Goal: Task Accomplishment & Management: Complete application form

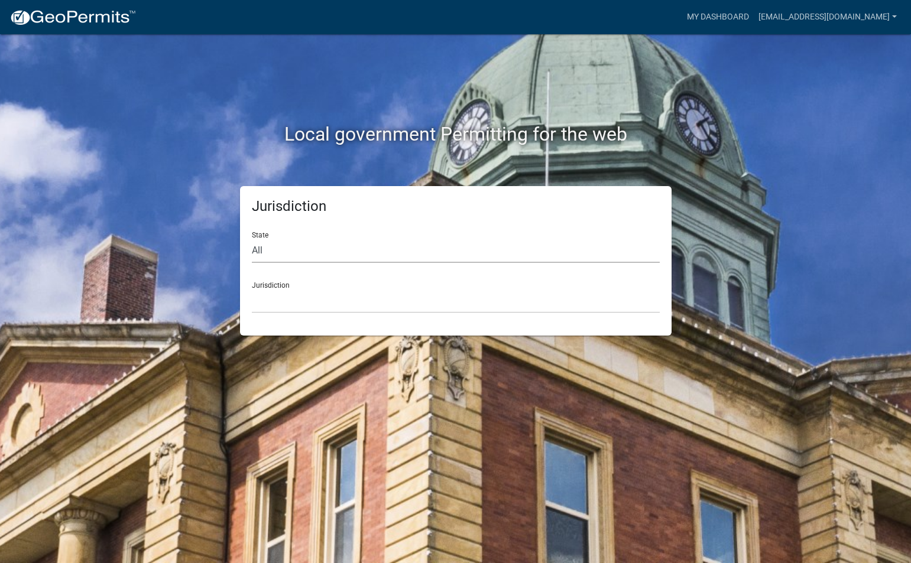
click at [369, 258] on select "All [US_STATE] [US_STATE] [US_STATE] [US_STATE] [US_STATE] [US_STATE] [US_STATE…" at bounding box center [456, 251] width 408 height 24
select select "[US_STATE]"
click at [252, 239] on select "All [US_STATE] [US_STATE] [US_STATE] [US_STATE] [US_STATE] [US_STATE] [US_STATE…" at bounding box center [456, 251] width 408 height 24
click at [303, 304] on select "City of [GEOGRAPHIC_DATA], [US_STATE] City of [GEOGRAPHIC_DATA], [US_STATE] Cit…" at bounding box center [456, 301] width 408 height 24
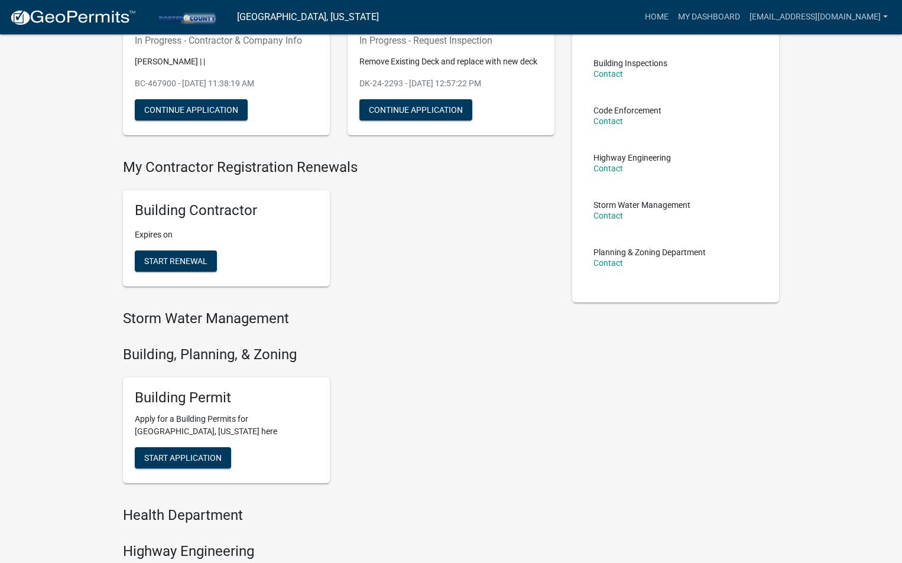
scroll to position [124, 0]
click at [176, 454] on span "Start Application" at bounding box center [182, 457] width 77 height 9
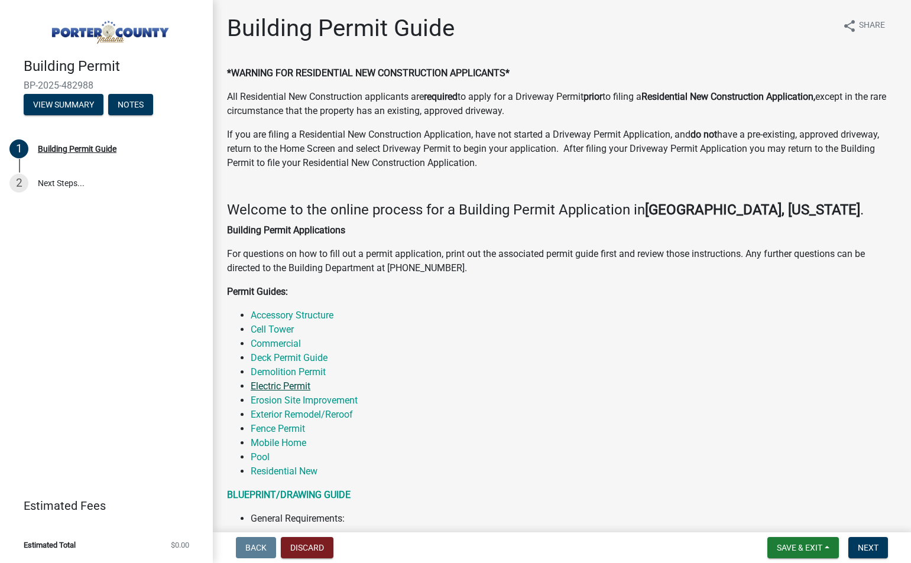
click at [295, 382] on link "Electric Permit" at bounding box center [281, 386] width 60 height 11
click at [282, 384] on link "Electric Permit" at bounding box center [281, 386] width 60 height 11
click at [862, 551] on span "Next" at bounding box center [868, 547] width 21 height 9
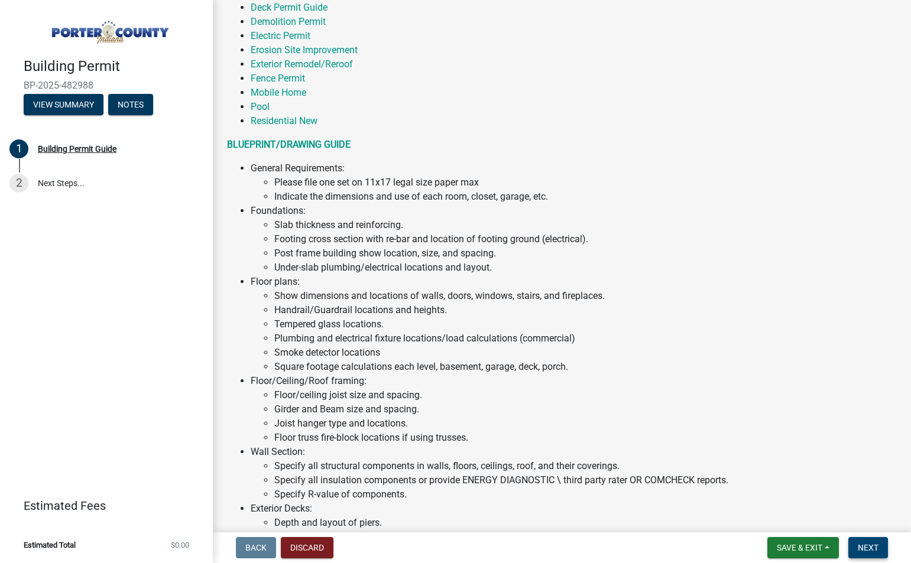
scroll to position [355, 0]
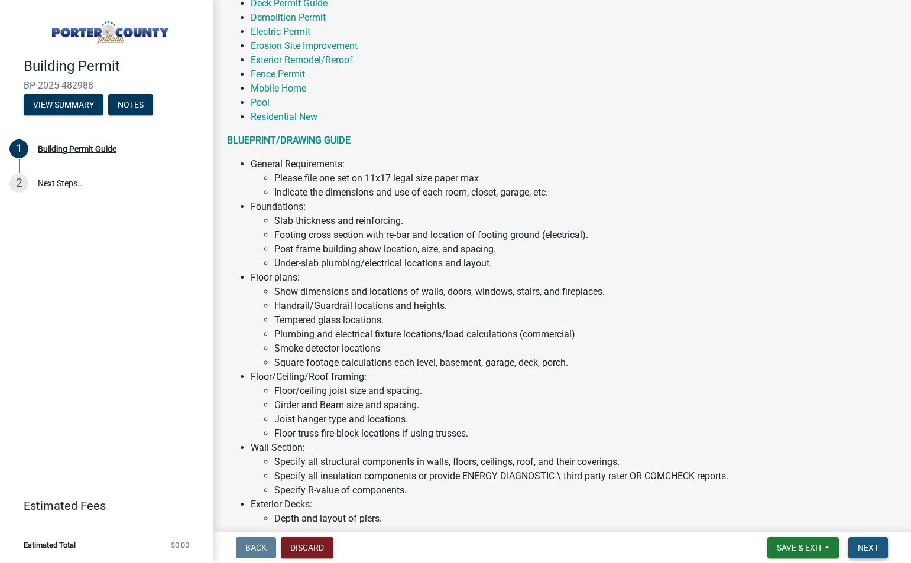
click at [868, 547] on span "Next" at bounding box center [868, 547] width 21 height 9
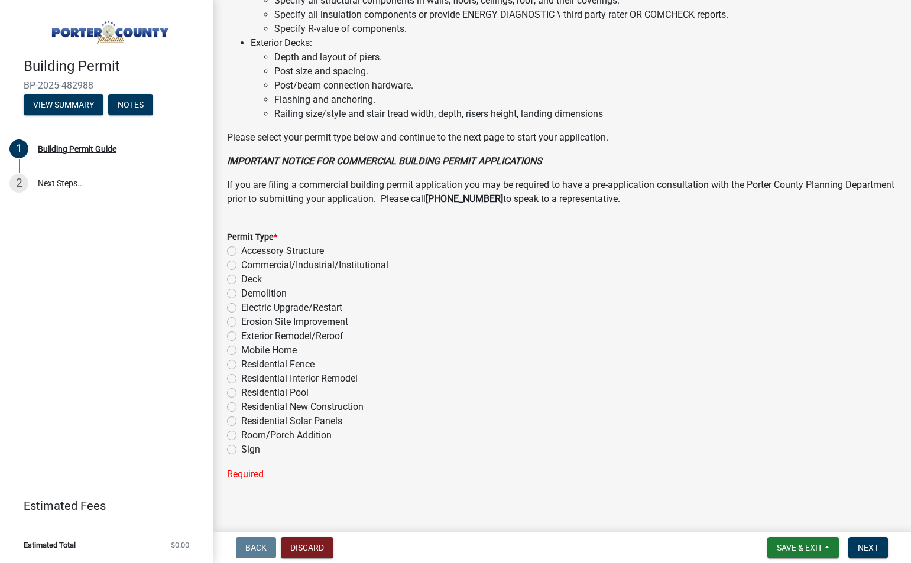
click at [236, 309] on div "Electric Upgrade/Restart" at bounding box center [562, 308] width 670 height 14
click at [241, 307] on label "Electric Upgrade/Restart" at bounding box center [291, 308] width 101 height 14
click at [241, 307] on input "Electric Upgrade/Restart" at bounding box center [245, 305] width 8 height 8
radio input "true"
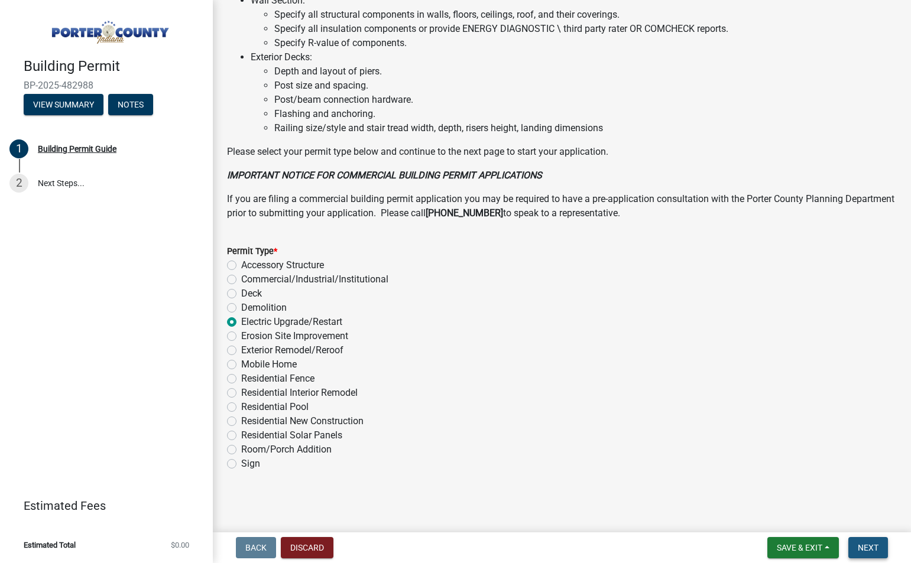
click at [867, 547] on span "Next" at bounding box center [868, 547] width 21 height 9
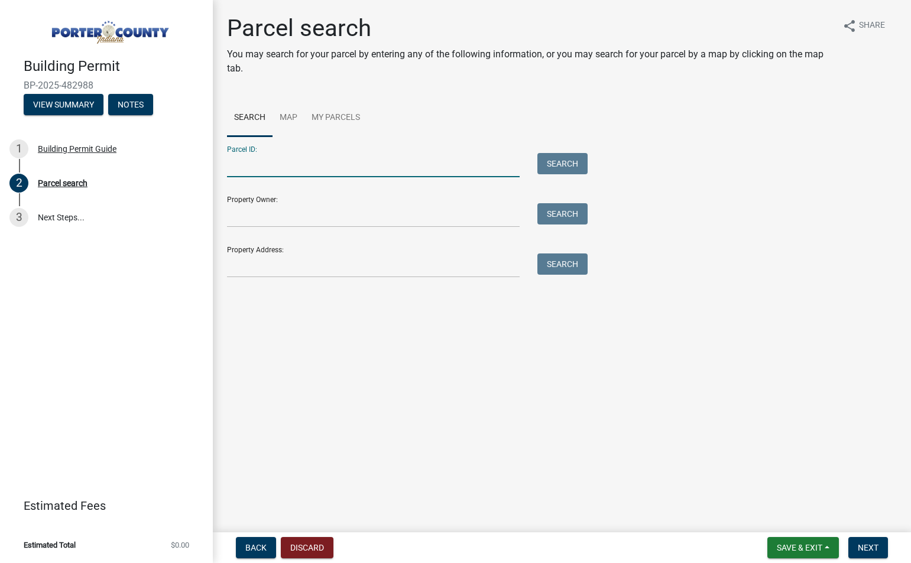
click at [282, 175] on input "Parcel ID:" at bounding box center [373, 165] width 293 height 24
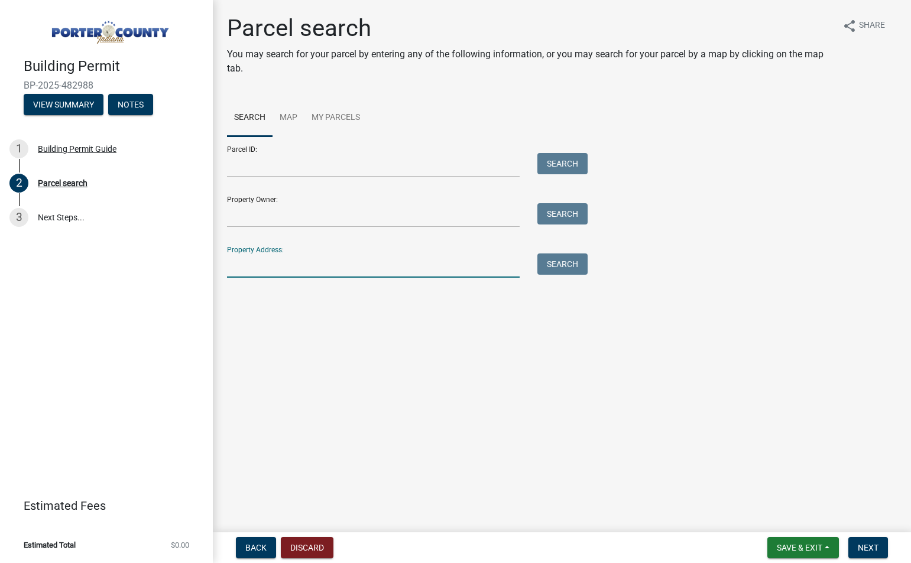
click at [320, 271] on input "Property Address:" at bounding box center [373, 266] width 293 height 24
type input "85 freedom lake"
click at [551, 260] on button "Search" at bounding box center [562, 264] width 50 height 21
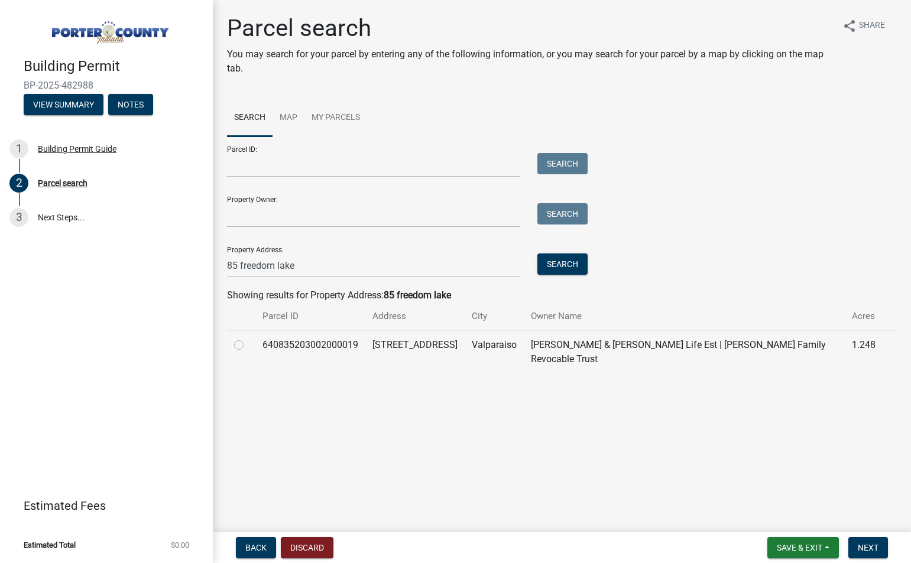
click at [243, 348] on div at bounding box center [241, 345] width 14 height 14
click at [248, 338] on label at bounding box center [248, 338] width 0 height 0
click at [248, 345] on input "radio" at bounding box center [252, 342] width 8 height 8
radio input "true"
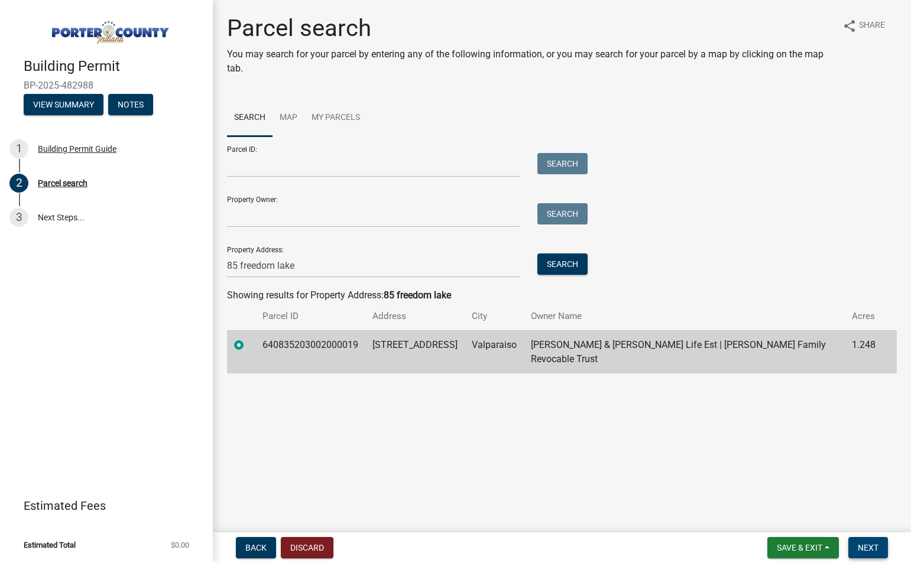
click at [875, 551] on span "Next" at bounding box center [868, 547] width 21 height 9
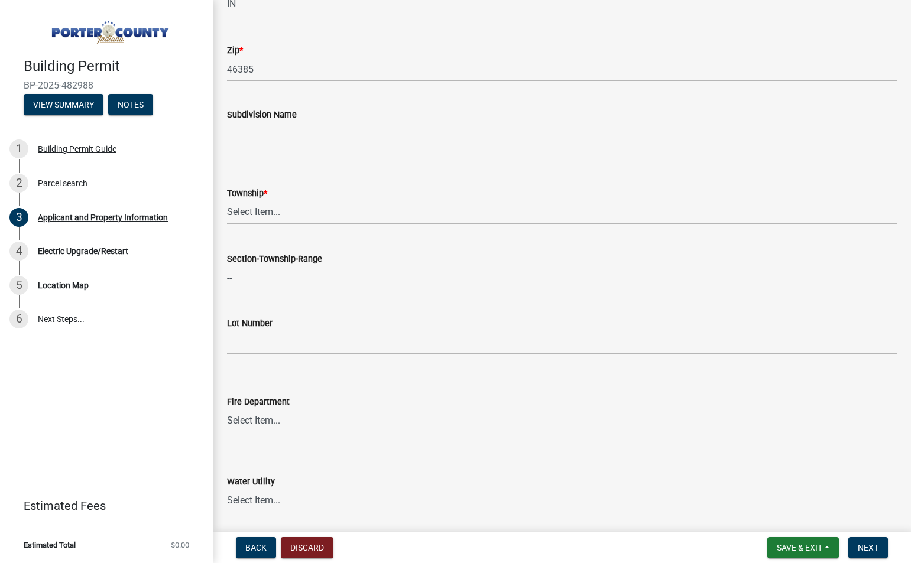
scroll to position [408, 0]
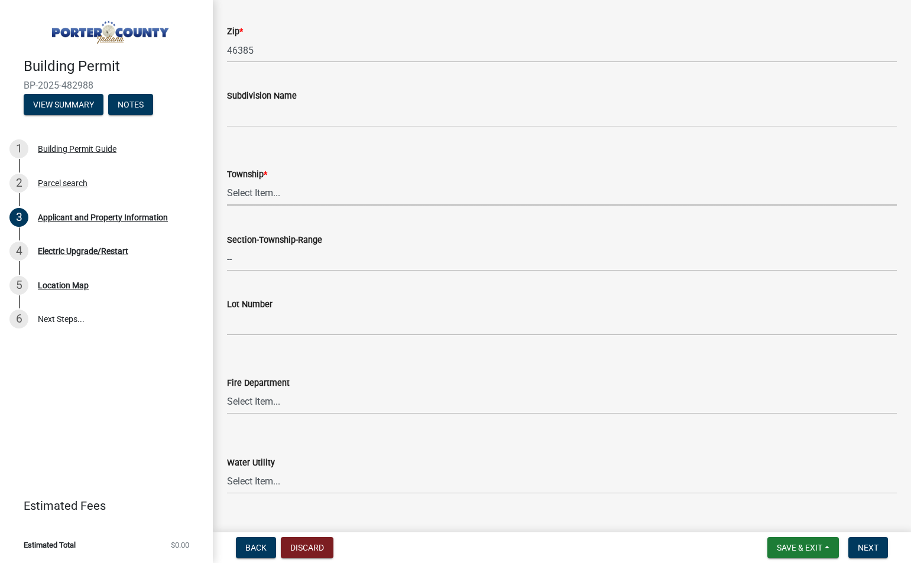
click at [374, 182] on select "Select Item... [PERSON_NAME][GEOGRAPHIC_DATA] [PERSON_NAME][GEOGRAPHIC_DATA] [G…" at bounding box center [562, 193] width 670 height 24
click at [227, 181] on select "Select Item... [PERSON_NAME][GEOGRAPHIC_DATA] [PERSON_NAME][GEOGRAPHIC_DATA] [G…" at bounding box center [562, 193] width 670 height 24
select select "eebc071e-620a-4db8-83e9-cb6b194c67e9"
click at [291, 264] on input "--" at bounding box center [562, 259] width 670 height 24
click at [415, 301] on div "Lot Number" at bounding box center [562, 304] width 670 height 14
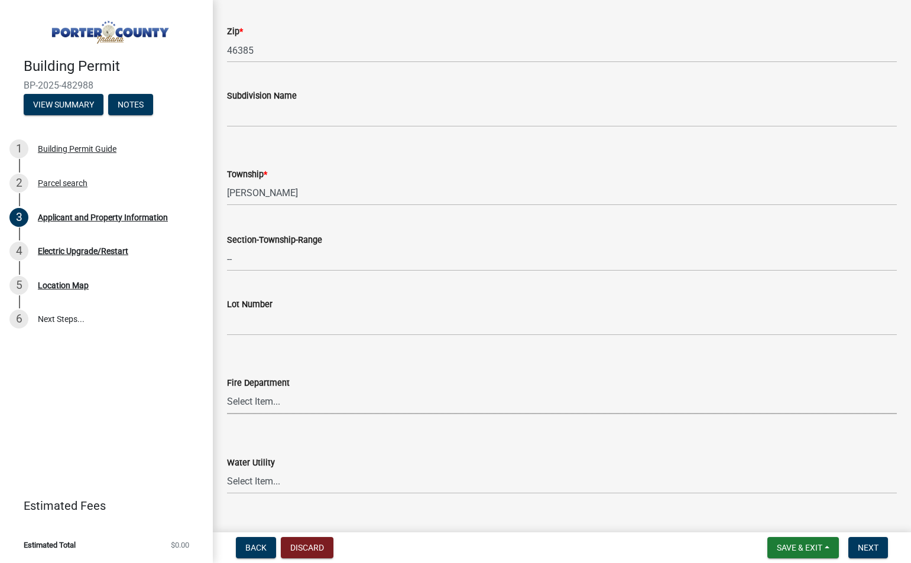
click at [457, 403] on select "Select Item... [PERSON_NAME] [PERSON_NAME] Harbor [PERSON_NAME] Grove [PERSON_N…" at bounding box center [562, 402] width 670 height 24
click at [227, 390] on select "Select Item... [PERSON_NAME] [PERSON_NAME] Harbor [PERSON_NAME] Grove [PERSON_N…" at bounding box center [562, 402] width 670 height 24
select select "a20e43c1-3a85-4e6c-b7e5-7731678730b1"
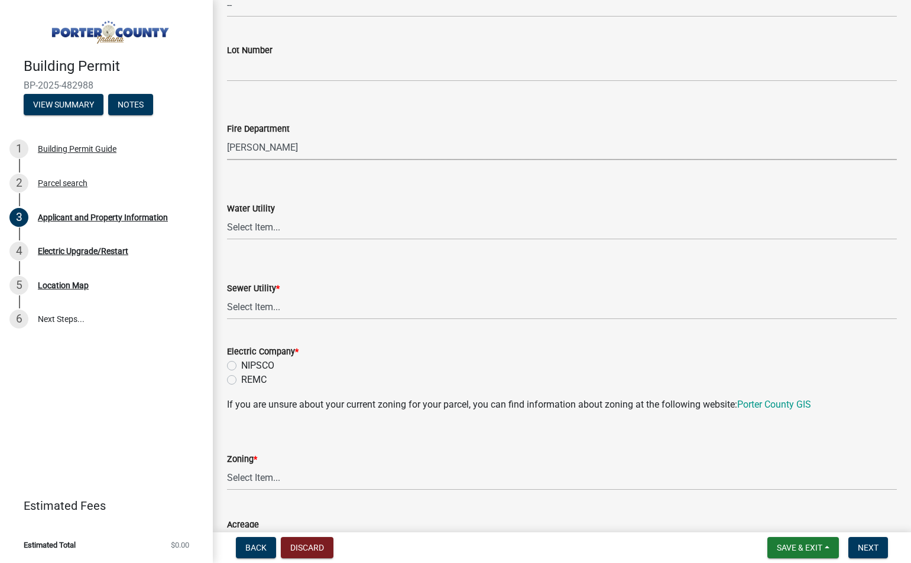
scroll to position [716, 0]
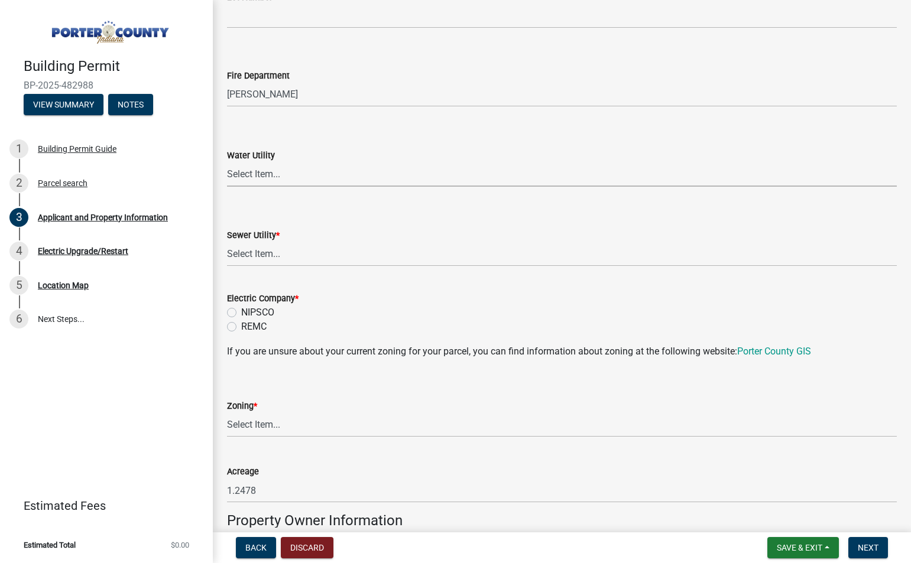
click at [366, 175] on select "Select Item... Aqua [US_STATE] Inc Damon Run [US_STATE] American Water Nature W…" at bounding box center [562, 175] width 670 height 24
click at [366, 177] on select "Select Item... Aqua [US_STATE] Inc Damon Run [US_STATE] American Water Nature W…" at bounding box center [562, 175] width 670 height 24
click at [302, 254] on select "Select Item... Aqua [US_STATE] Inc Damon Run Falling Waters Lake Eliza - LEACD …" at bounding box center [562, 254] width 670 height 24
click at [227, 242] on select "Select Item... Aqua [US_STATE] Inc Damon Run Falling Waters Lake Eliza - LEACD …" at bounding box center [562, 254] width 670 height 24
select select "ea6751d4-6bf7-4a16-89ee-f7801ab82aa1"
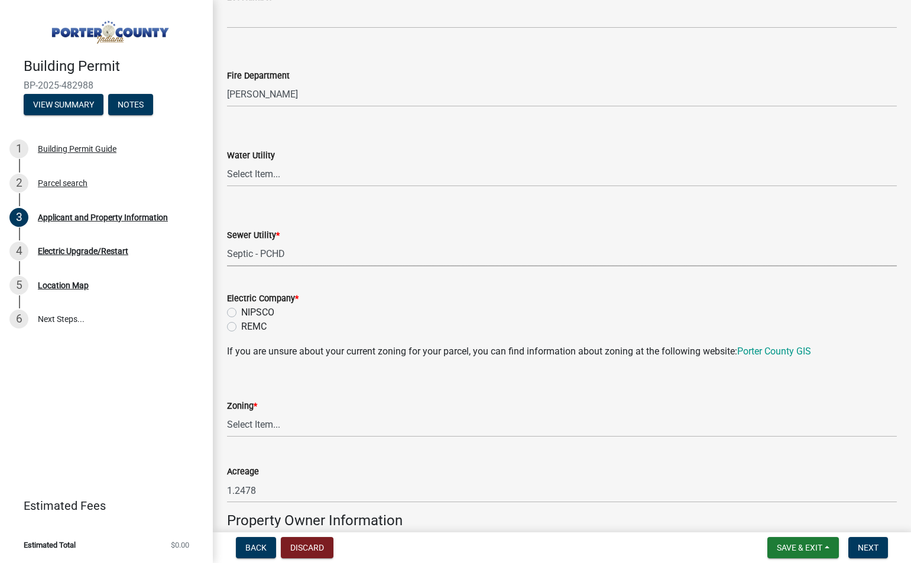
click at [241, 314] on label "NIPSCO" at bounding box center [257, 313] width 33 height 14
click at [241, 313] on input "NIPSCO" at bounding box center [245, 310] width 8 height 8
radio input "true"
click at [287, 430] on select "Select Item... A1 A2 CH CM CN I1 I2 I3 IN MP OT P1 P2 PUD R1 R2 R3 R4 RL RR" at bounding box center [562, 425] width 670 height 24
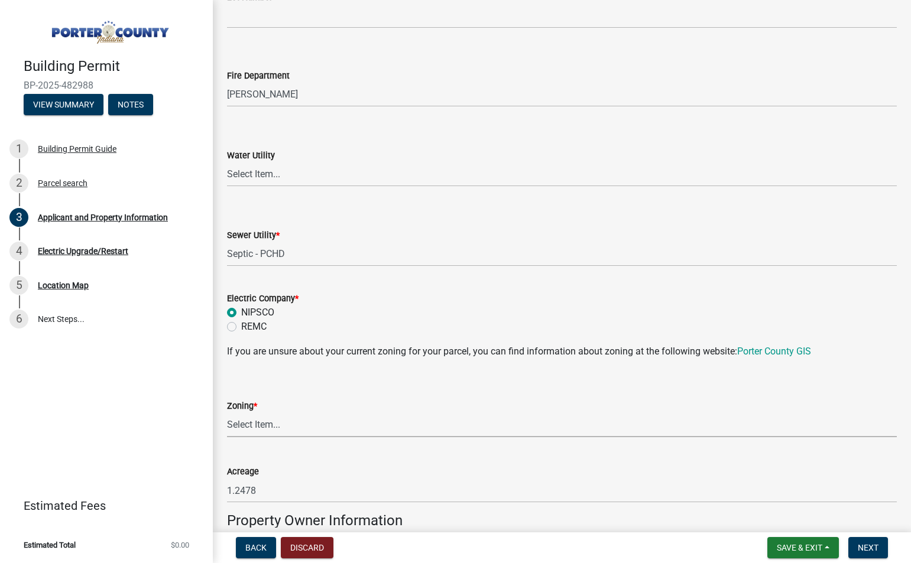
click at [287, 430] on select "Select Item... A1 A2 CH CM CN I1 I2 I3 IN MP OT P1 P2 PUD R1 R2 R3 R4 RL RR" at bounding box center [562, 425] width 670 height 24
click at [227, 413] on select "Select Item... A1 A2 CH CM CN I1 I2 I3 IN MP OT P1 P2 PUD R1 R2 R3 R4 RL RR" at bounding box center [562, 425] width 670 height 24
select select "e2d1b1d7-ccc9-456b-9e96-e16306515997"
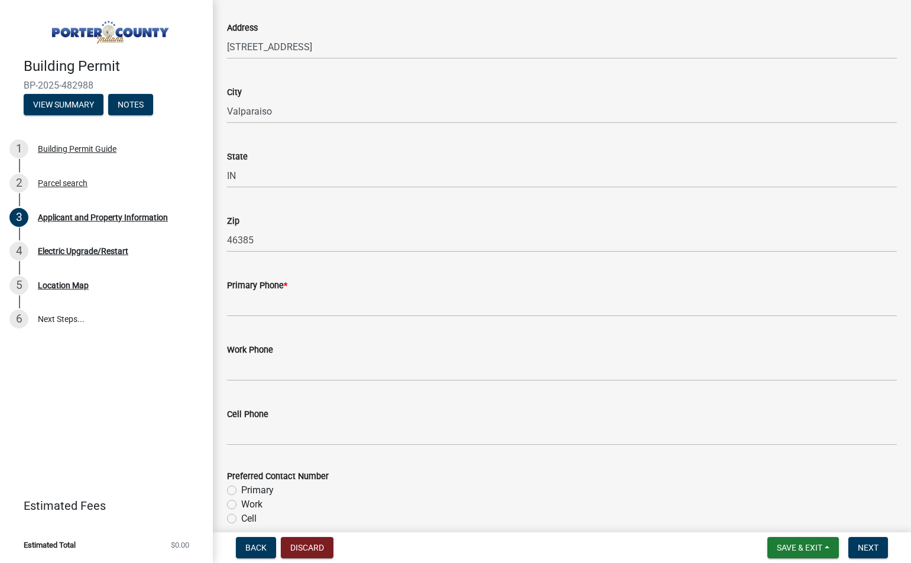
scroll to position [1307, 0]
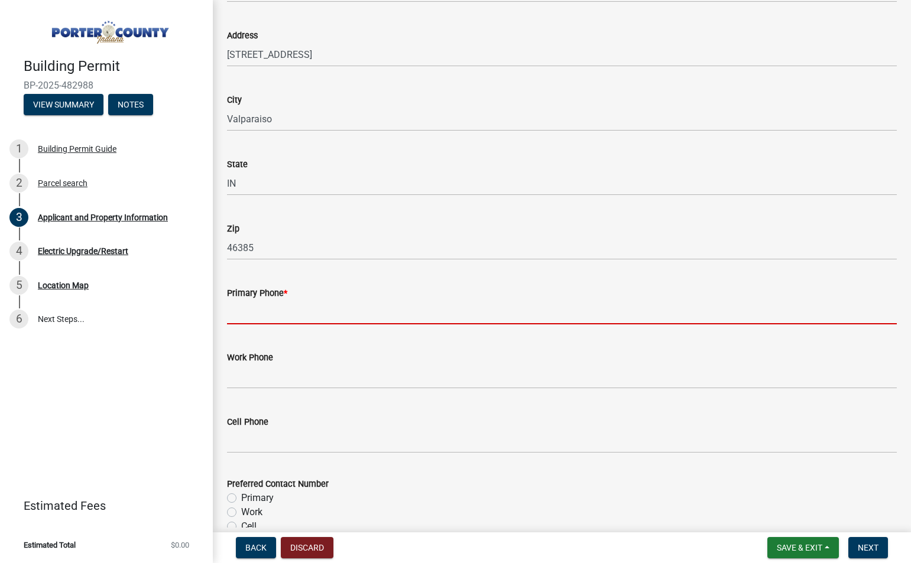
click at [285, 310] on input "Primary Phone *" at bounding box center [562, 312] width 670 height 24
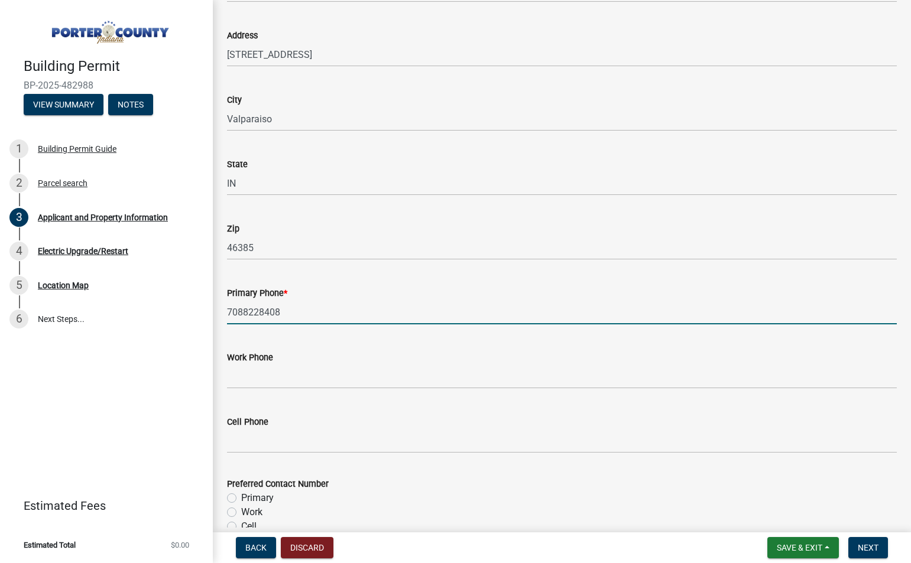
type input "7088228408"
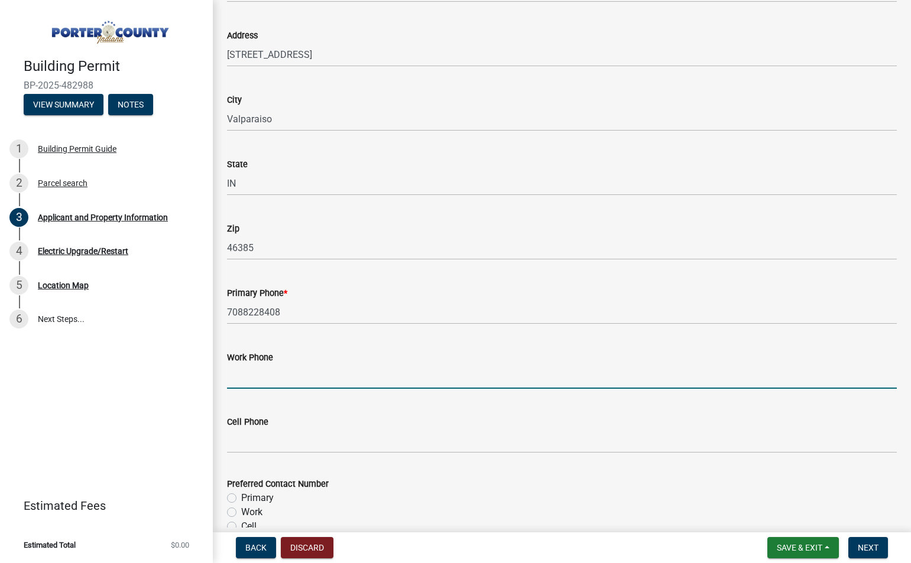
click at [295, 371] on input "Work Phone" at bounding box center [562, 377] width 670 height 24
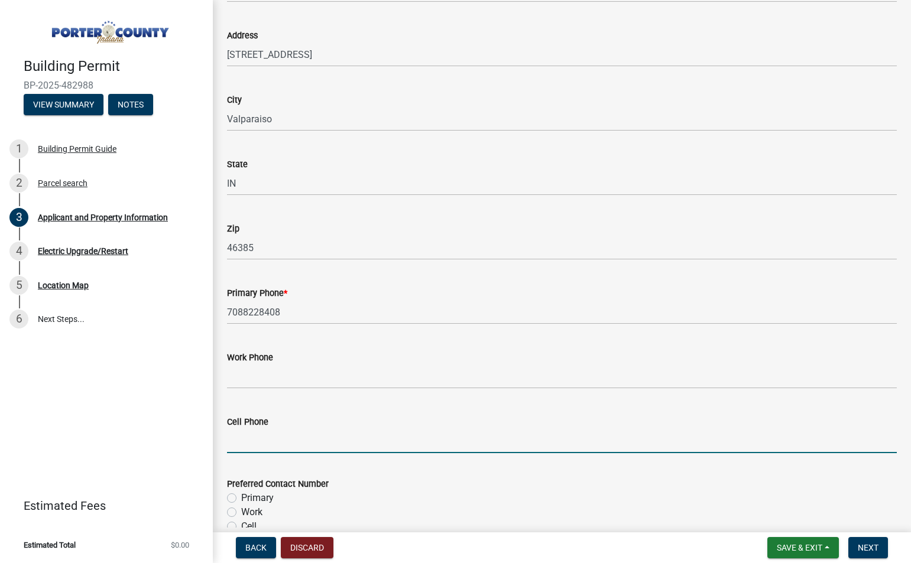
click at [256, 445] on input "Cell Phone" at bounding box center [562, 441] width 670 height 24
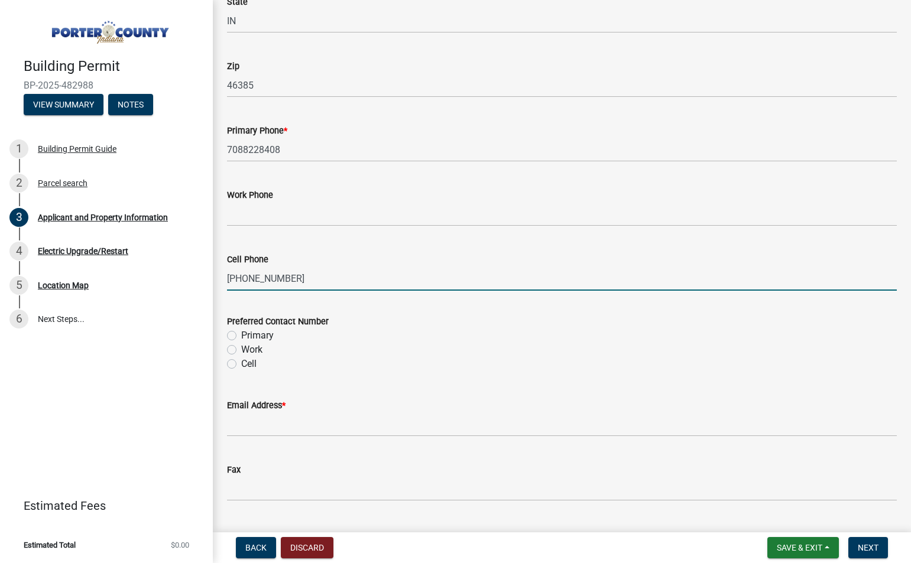
scroll to position [1477, 0]
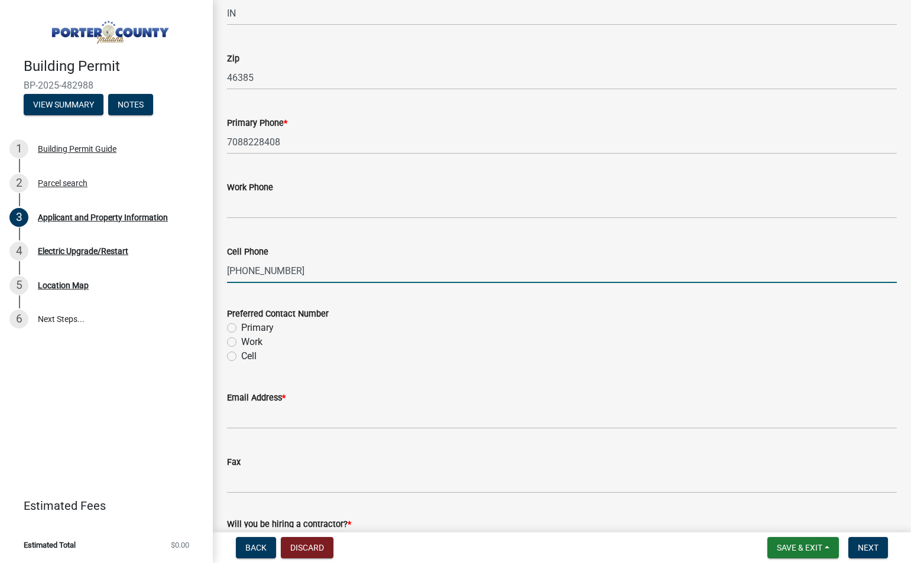
type input "[PHONE_NUMBER]"
click at [241, 332] on label "Primary" at bounding box center [257, 328] width 33 height 14
click at [241, 329] on input "Primary" at bounding box center [245, 325] width 8 height 8
radio input "true"
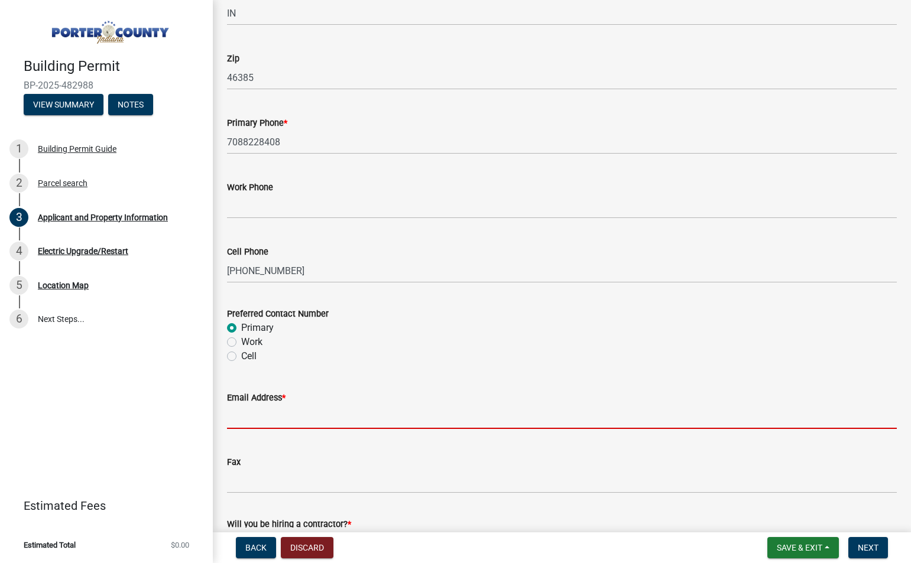
click at [310, 422] on input "Email Address *" at bounding box center [562, 417] width 670 height 24
type input "[EMAIL_ADDRESS][DOMAIN_NAME]"
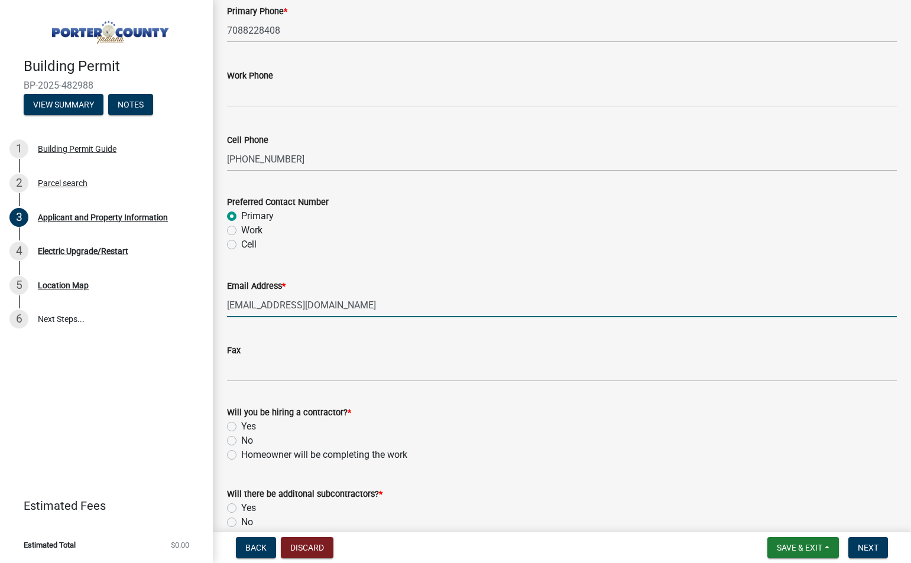
scroll to position [1599, 0]
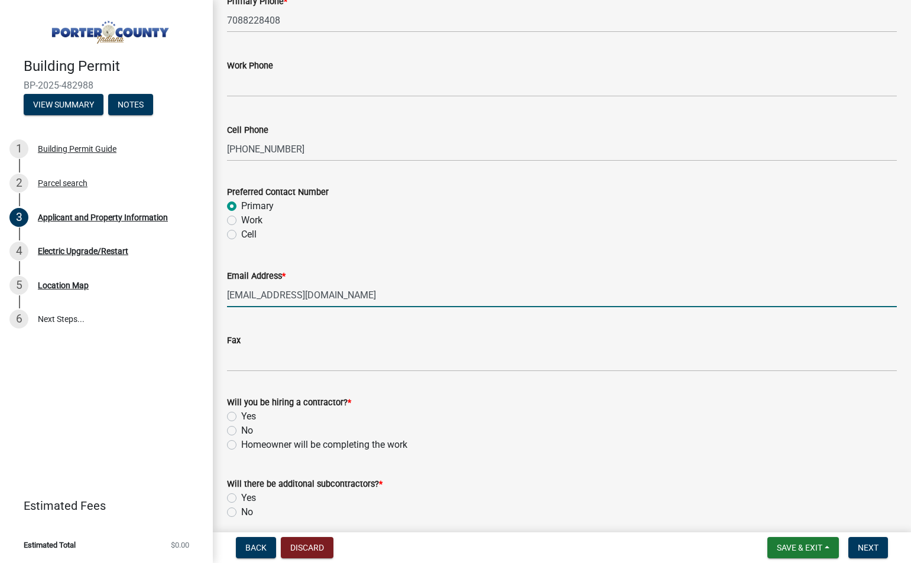
click at [241, 420] on label "Yes" at bounding box center [248, 417] width 15 height 14
click at [241, 417] on input "Yes" at bounding box center [245, 414] width 8 height 8
radio input "true"
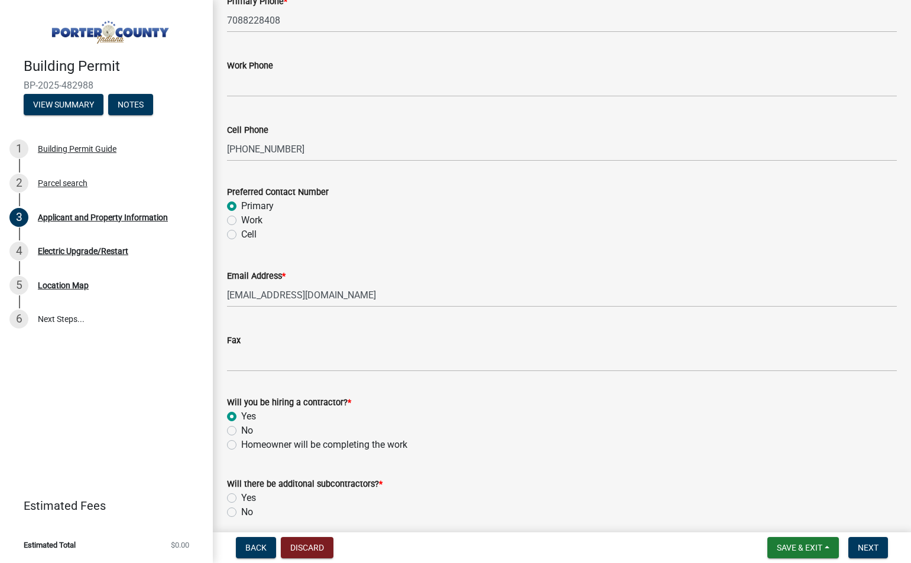
scroll to position [1648, 0]
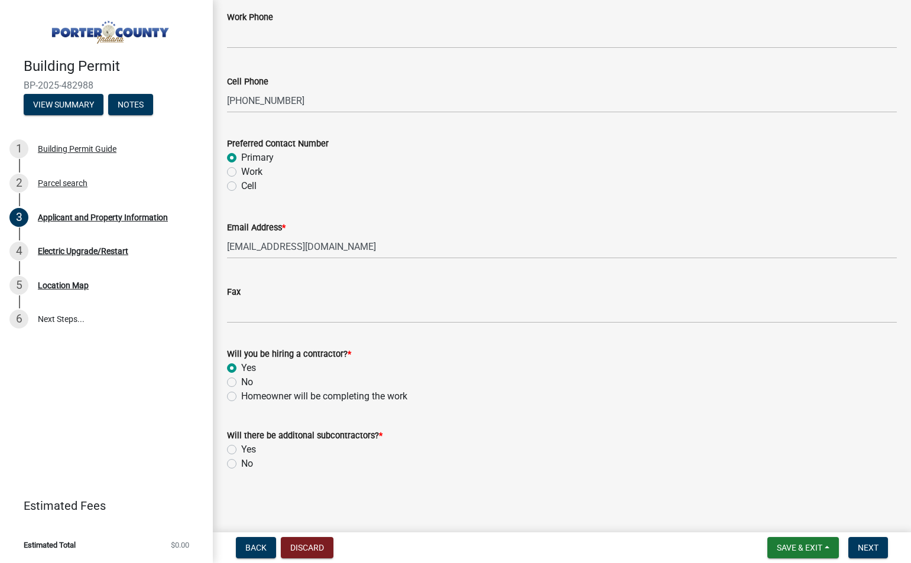
click at [241, 461] on label "No" at bounding box center [247, 464] width 12 height 14
click at [241, 461] on input "No" at bounding box center [245, 461] width 8 height 8
radio input "true"
click at [865, 543] on span "Next" at bounding box center [868, 547] width 21 height 9
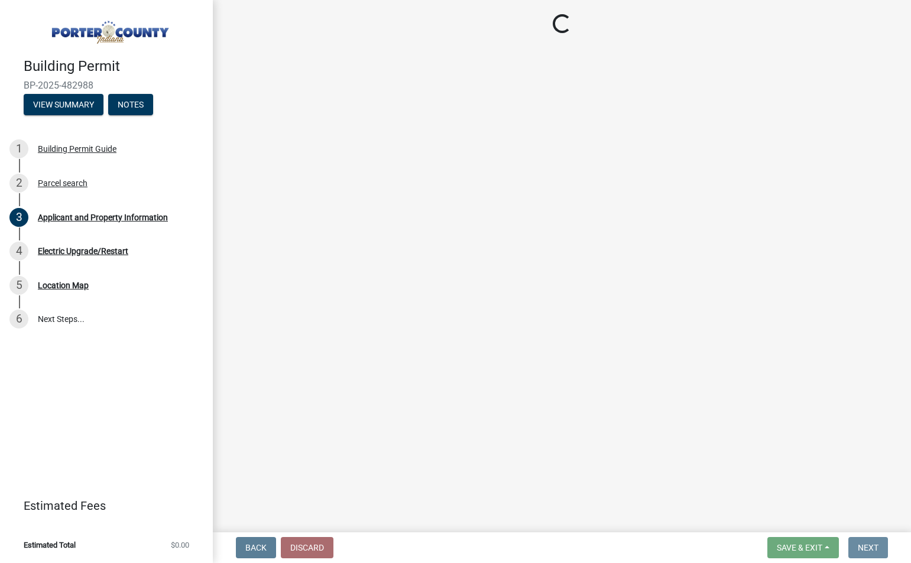
scroll to position [0, 0]
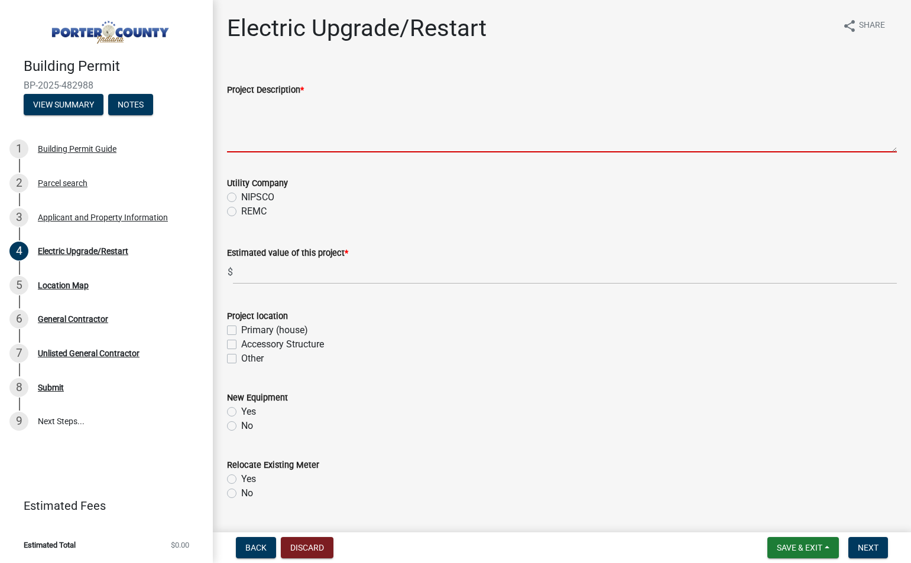
click at [286, 139] on textarea "Project Description *" at bounding box center [562, 125] width 670 height 56
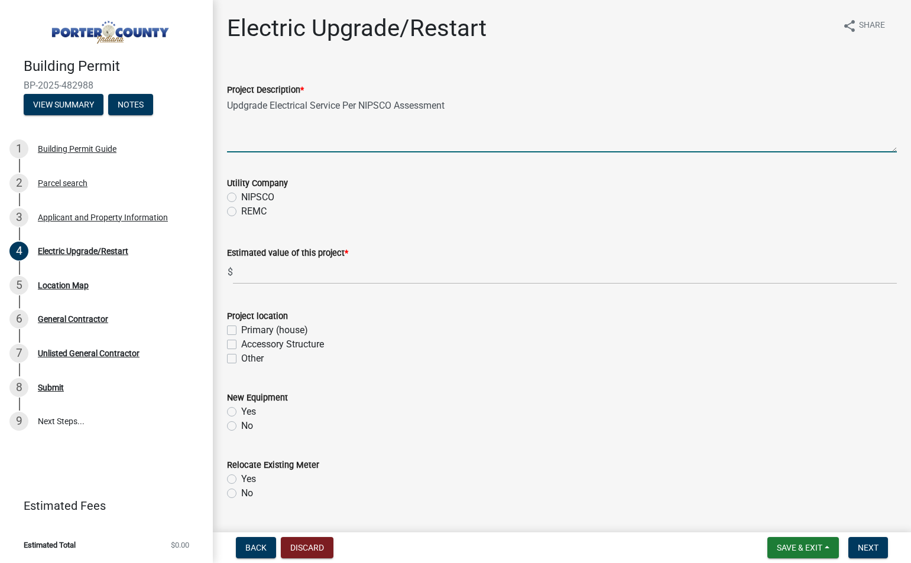
type textarea "Updgrade Electrical Service Per NIPSCO Assessment"
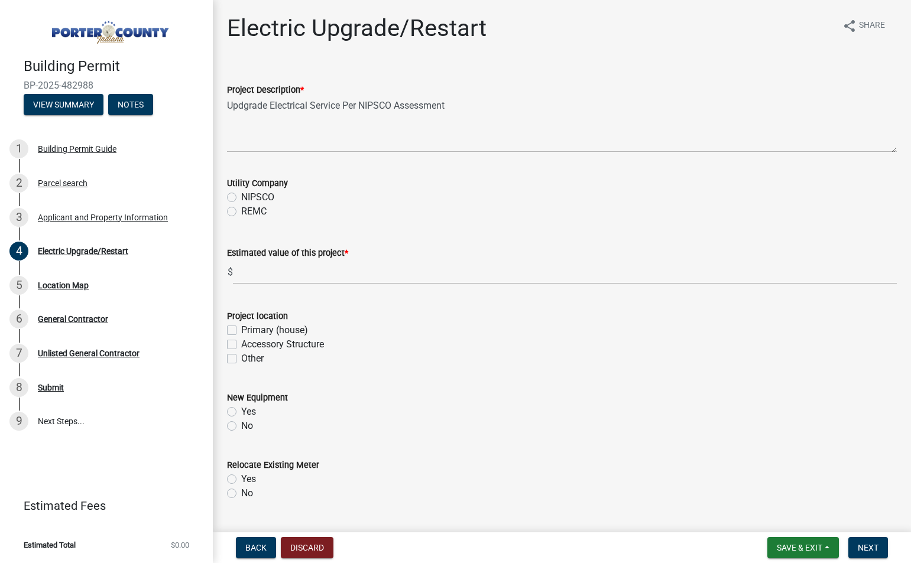
click at [241, 199] on label "NIPSCO" at bounding box center [257, 197] width 33 height 14
click at [241, 198] on input "NIPSCO" at bounding box center [245, 194] width 8 height 8
radio input "true"
click at [258, 269] on input "text" at bounding box center [565, 272] width 664 height 24
type input "1"
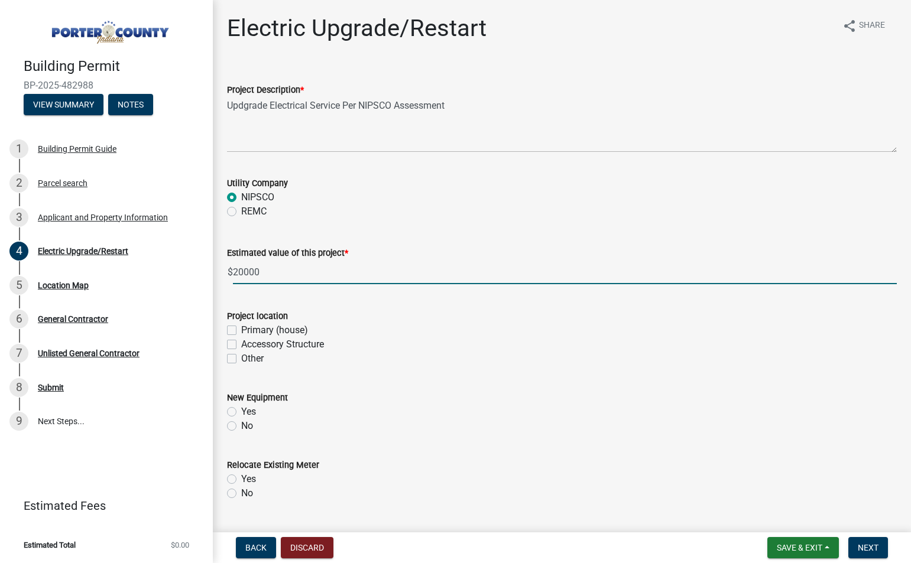
type input "20000"
click at [241, 330] on label "Primary (house)" at bounding box center [274, 330] width 67 height 14
click at [241, 330] on input "Primary (house)" at bounding box center [245, 327] width 8 height 8
checkbox input "true"
checkbox input "false"
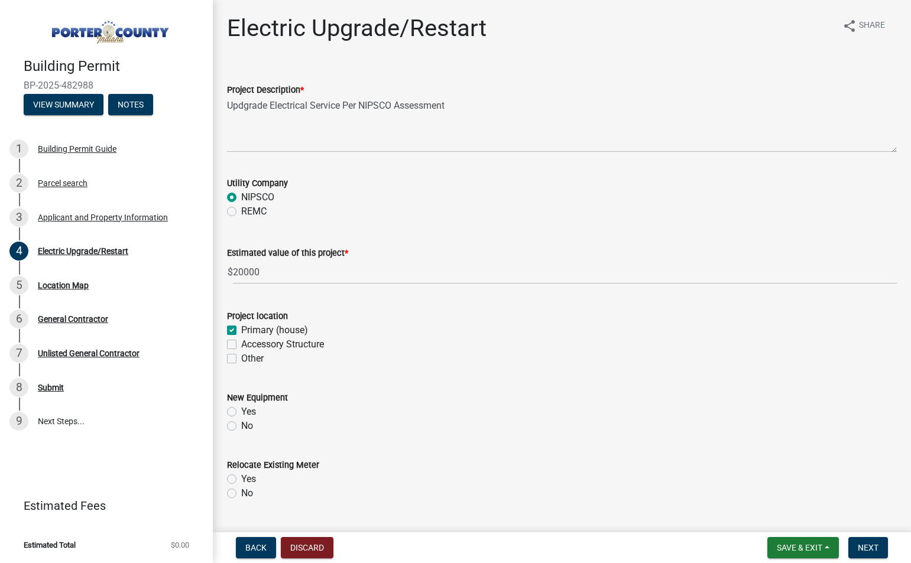
checkbox input "false"
click at [232, 349] on div "Accessory Structure" at bounding box center [562, 344] width 670 height 14
click at [241, 344] on label "Accessory Structure" at bounding box center [282, 344] width 83 height 14
click at [241, 344] on input "Accessory Structure" at bounding box center [245, 341] width 8 height 8
checkbox input "true"
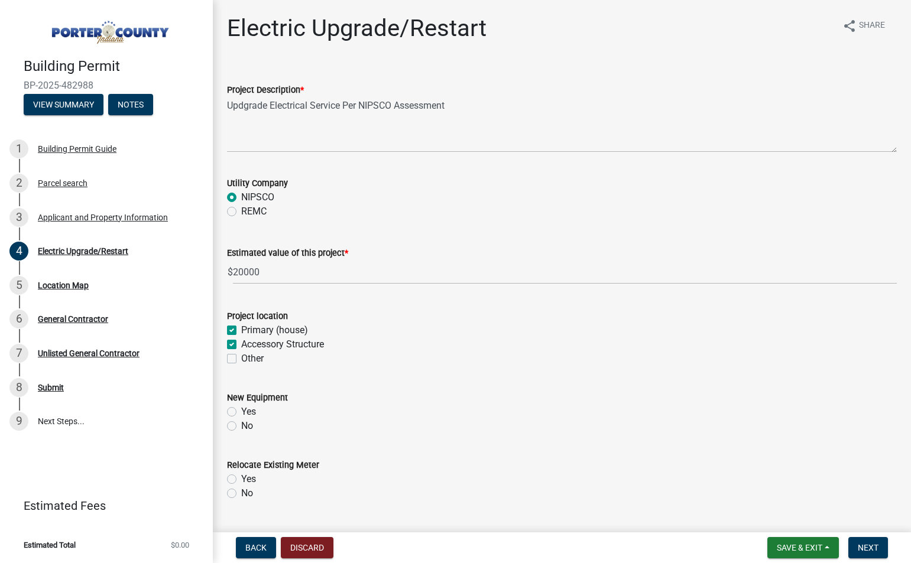
checkbox input "true"
checkbox input "false"
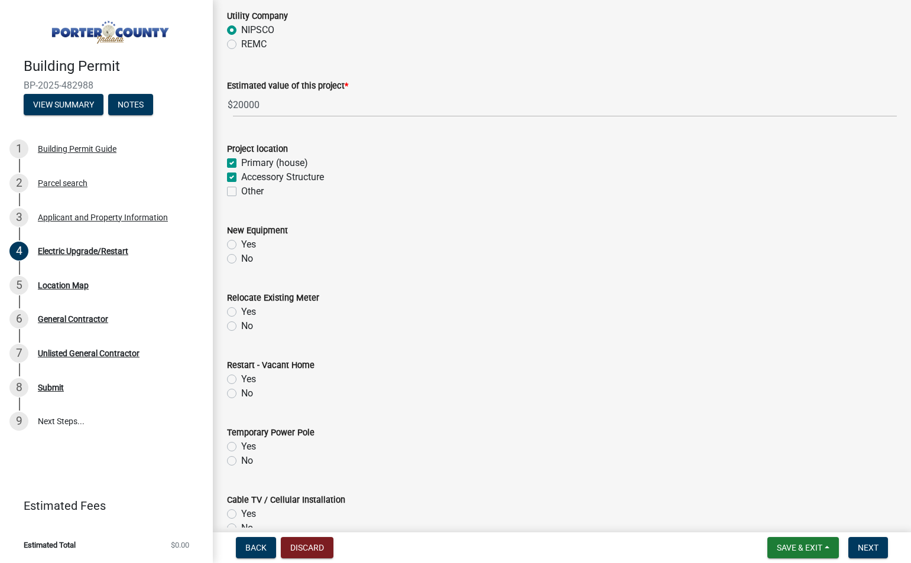
scroll to position [170, 0]
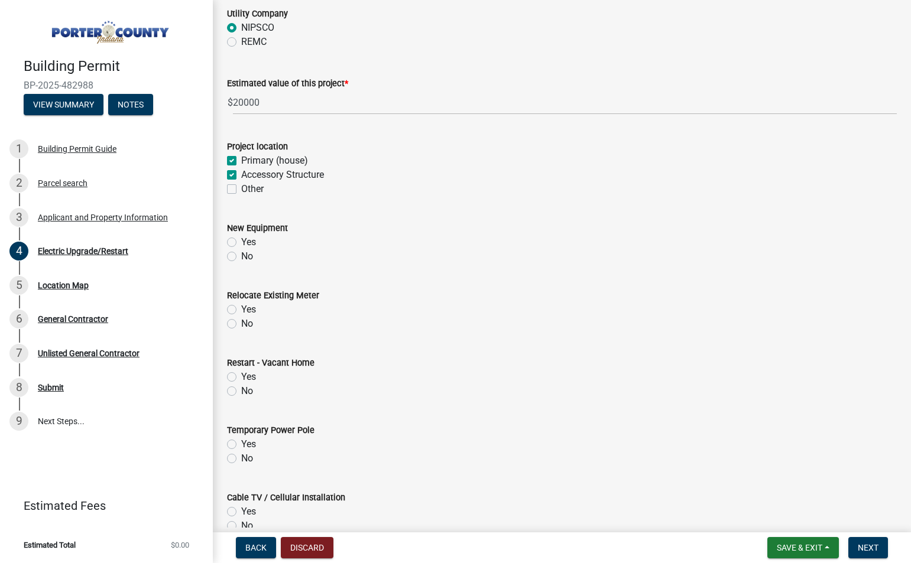
click at [229, 236] on div "Yes" at bounding box center [562, 242] width 670 height 14
click at [241, 246] on label "Yes" at bounding box center [248, 242] width 15 height 14
click at [241, 243] on input "Yes" at bounding box center [245, 239] width 8 height 8
radio input "true"
click at [229, 329] on div "No" at bounding box center [562, 324] width 670 height 14
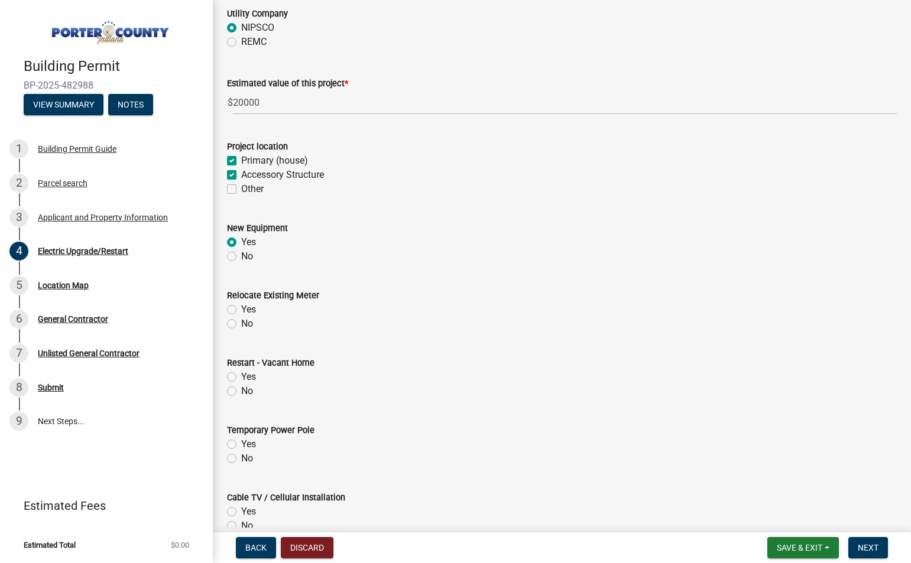
click at [241, 326] on label "No" at bounding box center [247, 324] width 12 height 14
click at [241, 324] on input "No" at bounding box center [245, 321] width 8 height 8
radio input "true"
click at [241, 389] on label "No" at bounding box center [247, 391] width 12 height 14
click at [241, 389] on input "No" at bounding box center [245, 388] width 8 height 8
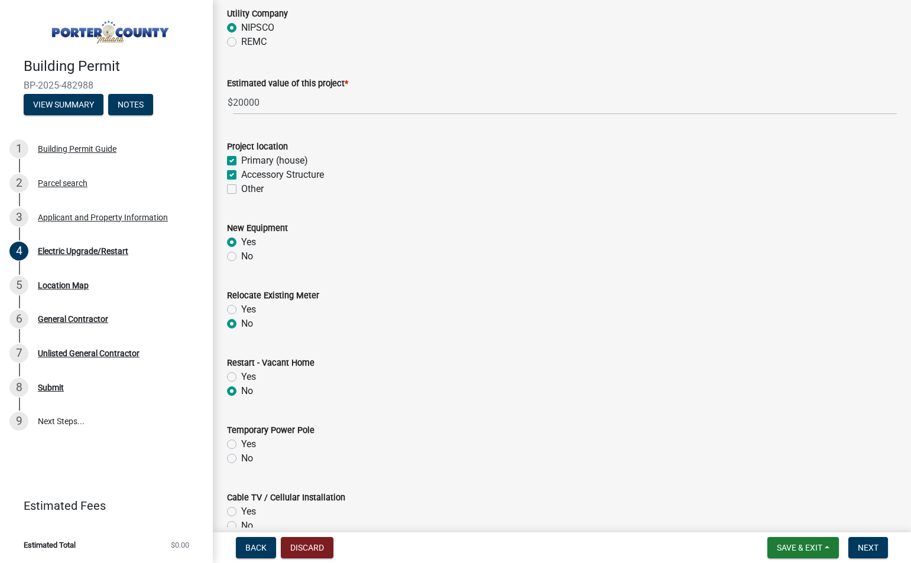
radio input "true"
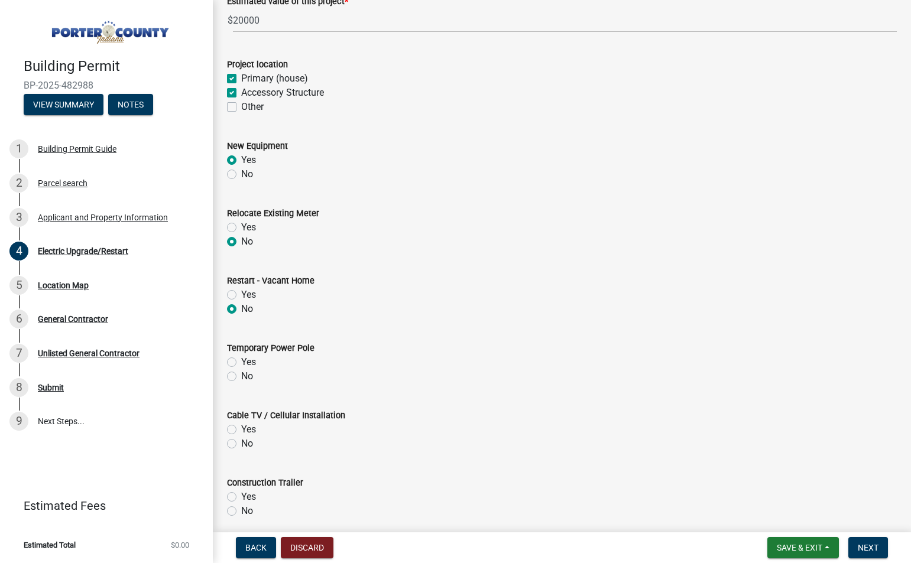
scroll to position [267, 0]
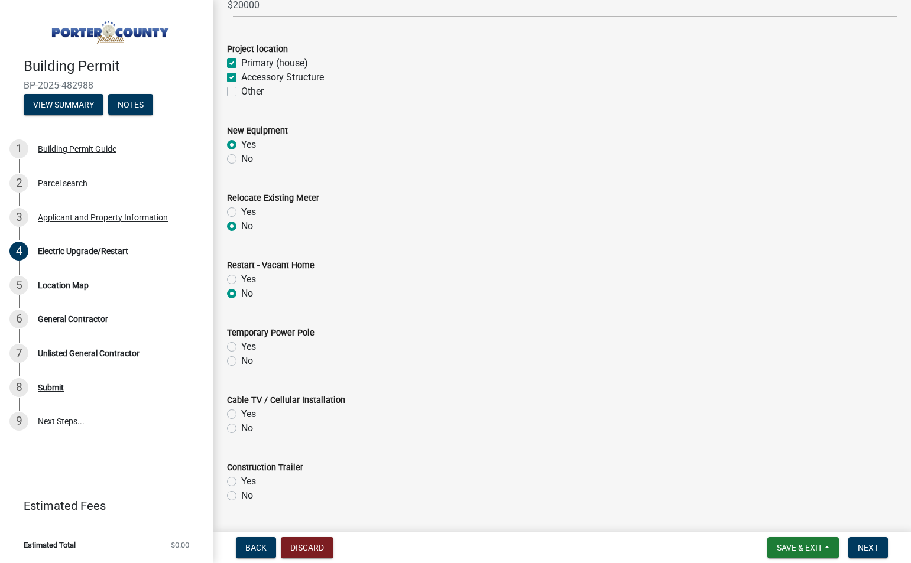
click at [241, 207] on label "Yes" at bounding box center [248, 212] width 15 height 14
click at [241, 207] on input "Yes" at bounding box center [245, 209] width 8 height 8
radio input "true"
click at [241, 365] on label "No" at bounding box center [247, 361] width 12 height 14
click at [241, 362] on input "No" at bounding box center [245, 358] width 8 height 8
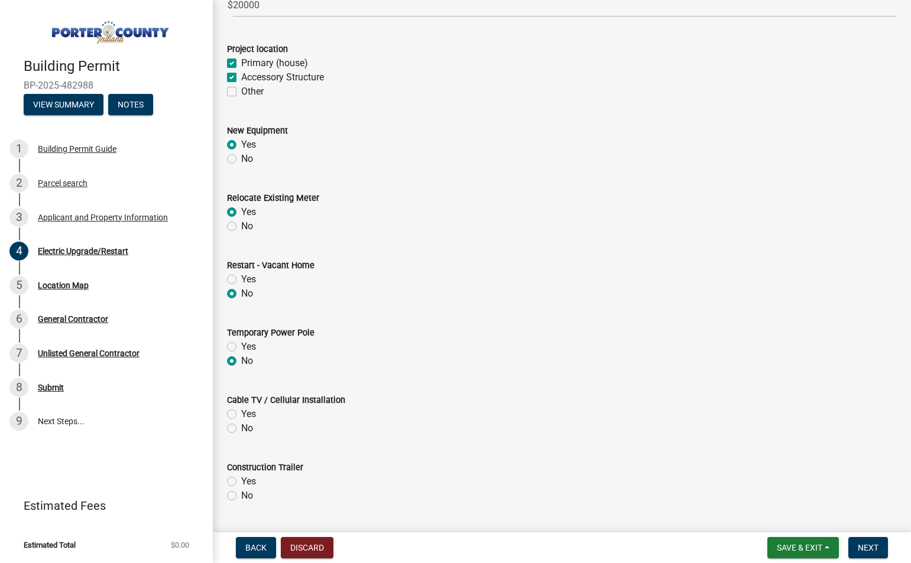
radio input "true"
click at [241, 427] on label "No" at bounding box center [247, 428] width 12 height 14
click at [241, 427] on input "No" at bounding box center [245, 425] width 8 height 8
radio input "true"
click at [231, 490] on div "No" at bounding box center [562, 496] width 670 height 14
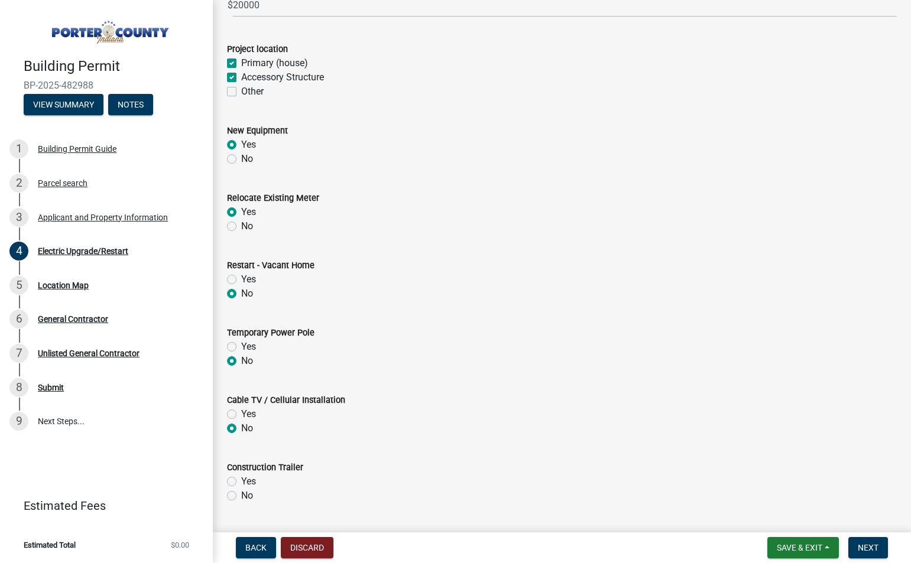
click at [241, 496] on label "No" at bounding box center [247, 496] width 12 height 14
click at [241, 496] on input "No" at bounding box center [245, 493] width 8 height 8
radio input "true"
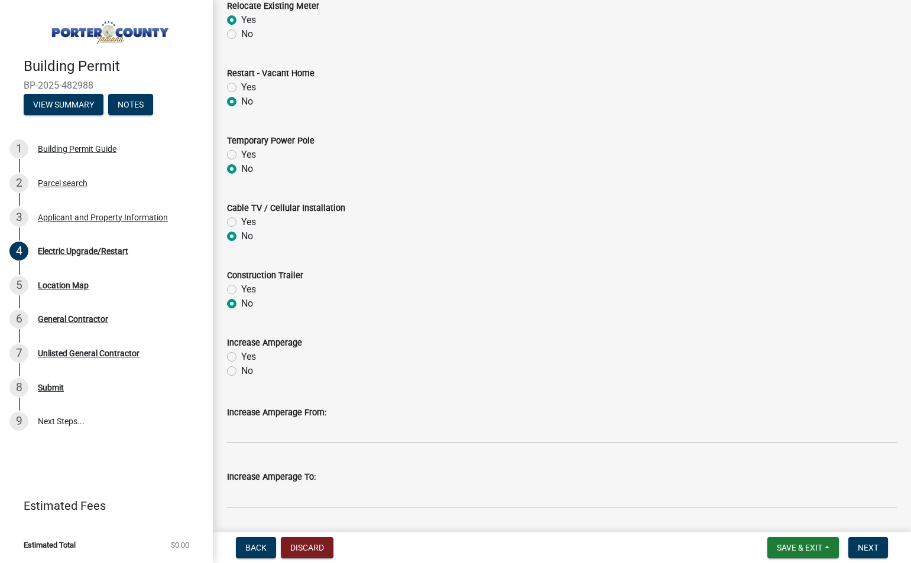
scroll to position [495, 0]
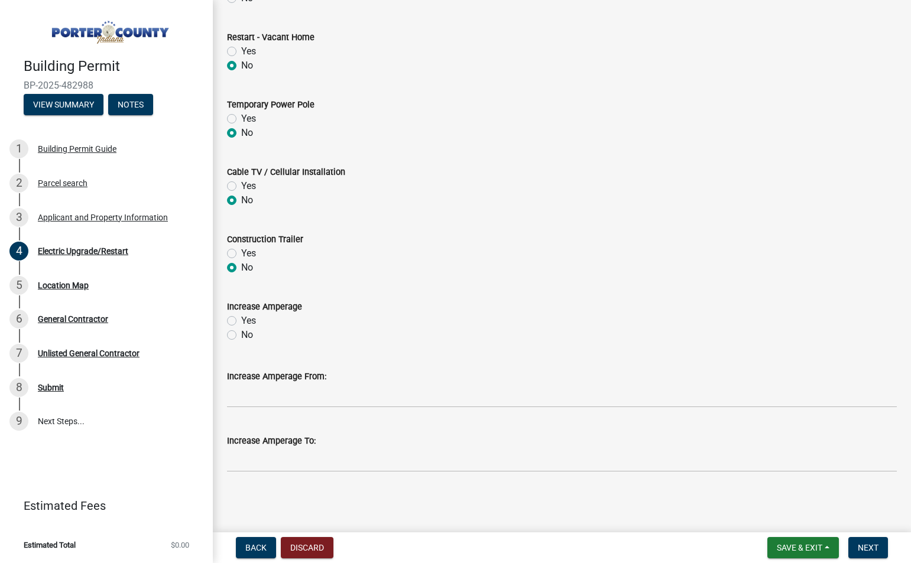
click at [241, 320] on label "Yes" at bounding box center [248, 321] width 15 height 14
click at [241, 320] on input "Yes" at bounding box center [245, 318] width 8 height 8
radio input "true"
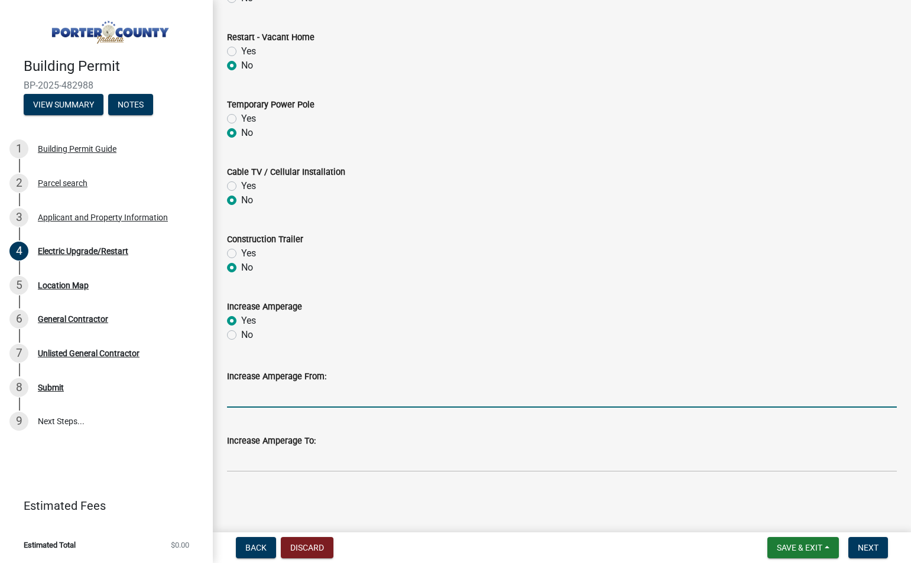
click at [262, 407] on input "Increase Amperage From:" at bounding box center [562, 396] width 670 height 24
type input "200"
click at [256, 456] on input "Increase Amperage To:" at bounding box center [562, 460] width 670 height 24
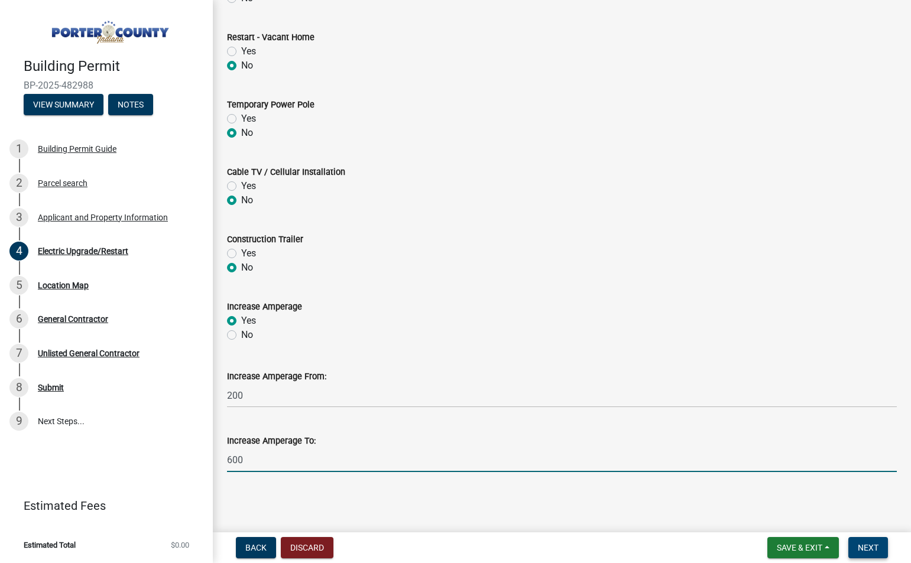
type input "600"
click at [871, 551] on span "Next" at bounding box center [868, 547] width 21 height 9
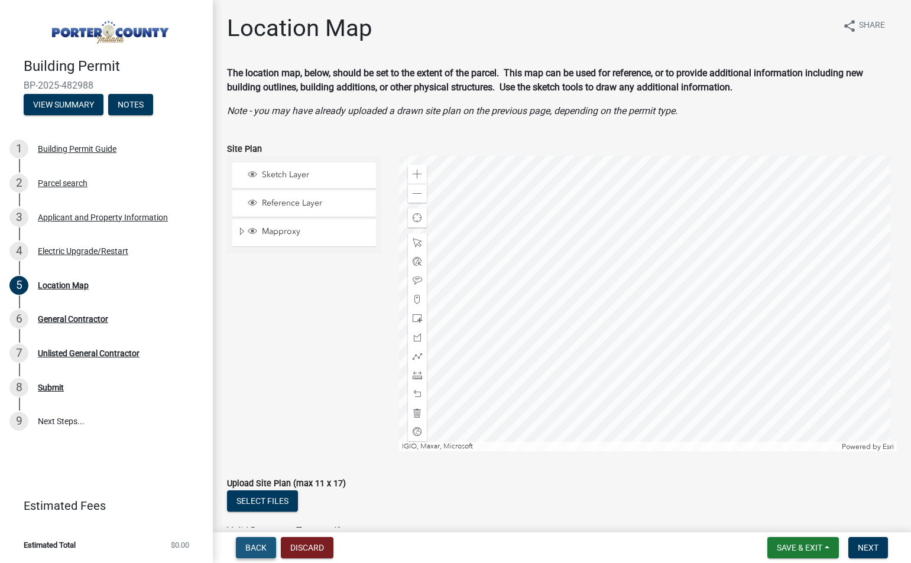
click at [263, 549] on span "Back" at bounding box center [255, 547] width 21 height 9
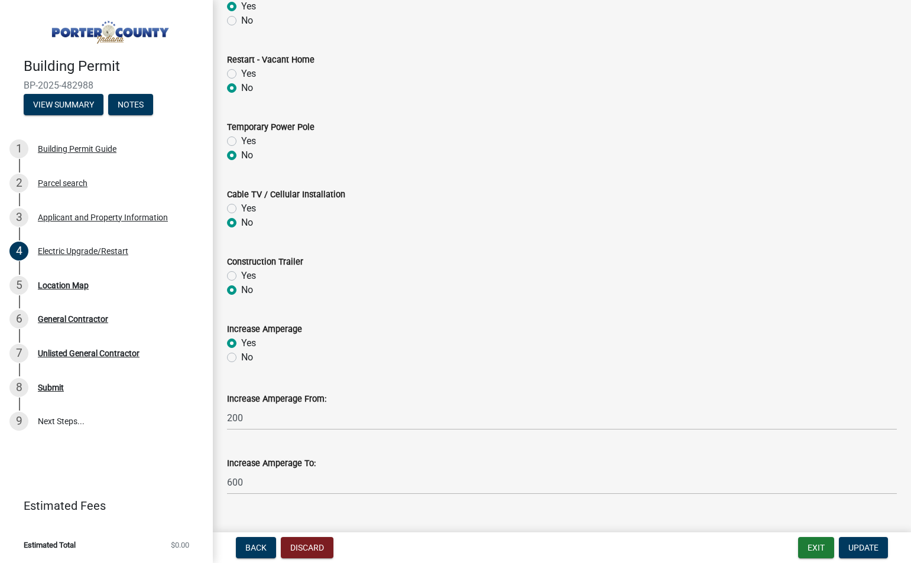
scroll to position [469, 0]
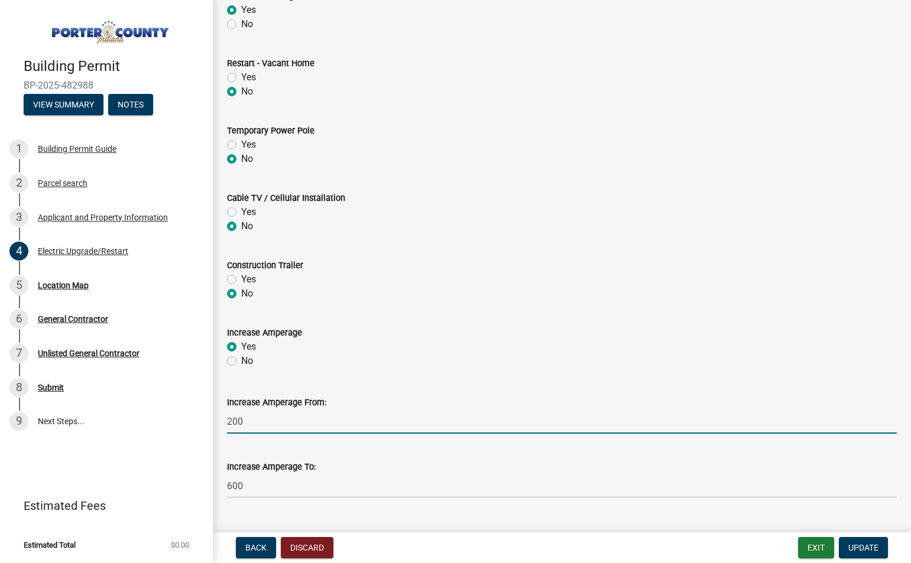
click at [232, 424] on input "200" at bounding box center [562, 422] width 670 height 24
type input "400"
click at [868, 547] on span "Update" at bounding box center [863, 547] width 30 height 9
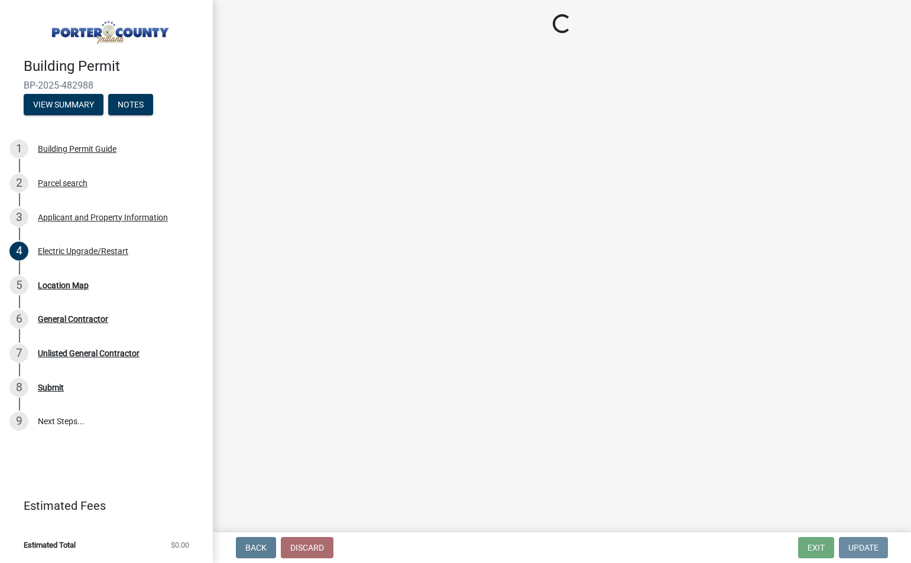
scroll to position [0, 0]
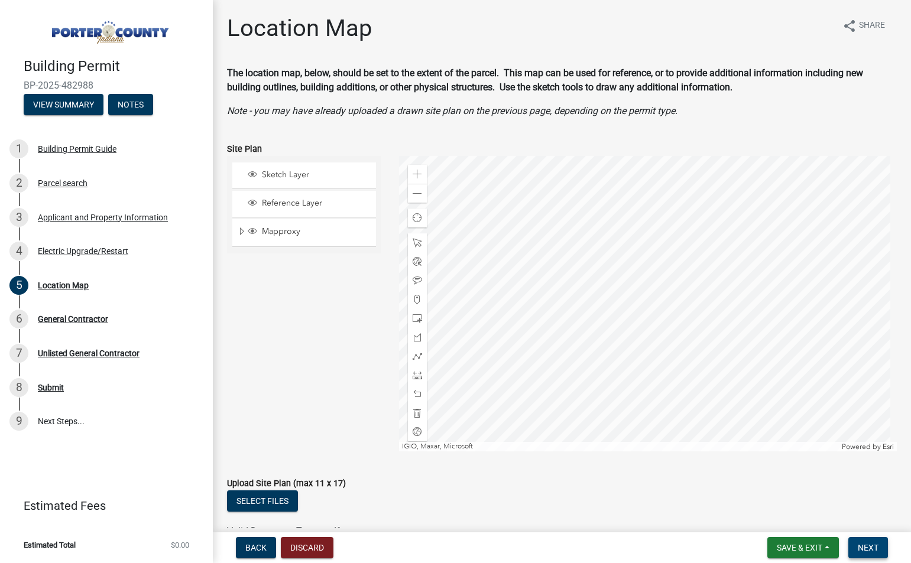
click at [872, 542] on button "Next" at bounding box center [868, 547] width 40 height 21
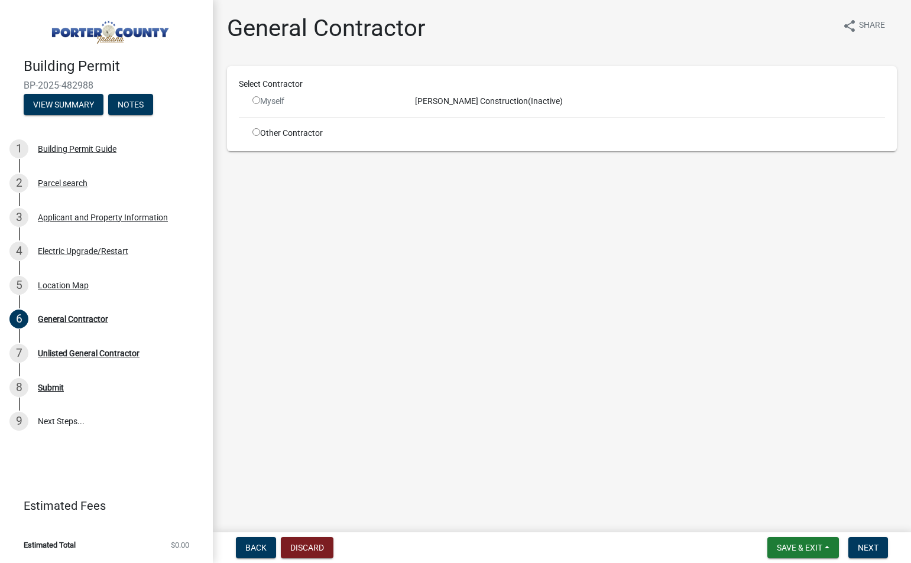
click at [253, 100] on input "radio" at bounding box center [256, 100] width 8 height 8
click at [256, 99] on input "radio" at bounding box center [256, 100] width 8 height 8
radio input "false"
click at [86, 215] on div "Applicant and Property Information" at bounding box center [103, 217] width 130 height 8
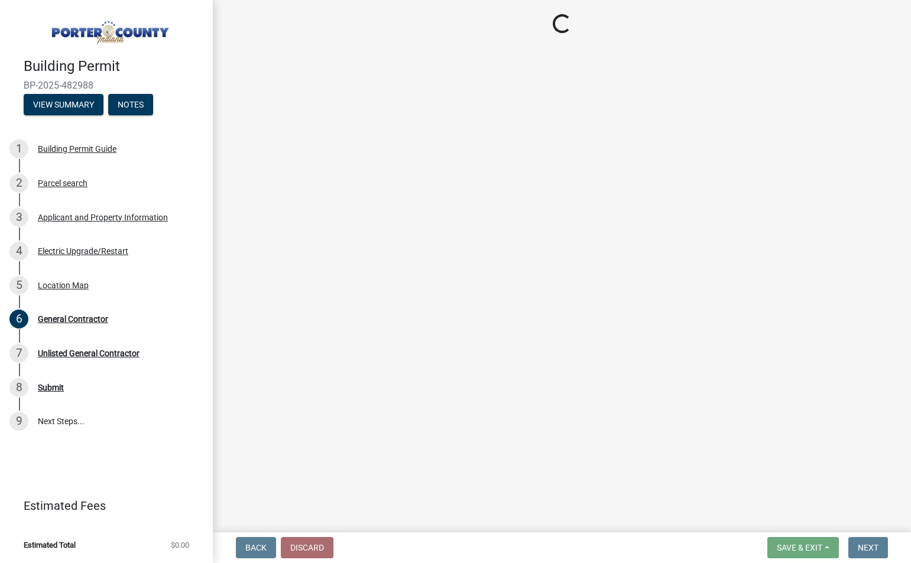
select select "eebc071e-620a-4db8-83e9-cb6b194c67e9"
select select "a20e43c1-3a85-4e6c-b7e5-7731678730b1"
select select "ea6751d4-6bf7-4a16-89ee-f7801ab82aa1"
select select "e2d1b1d7-ccc9-456b-9e96-e16306515997"
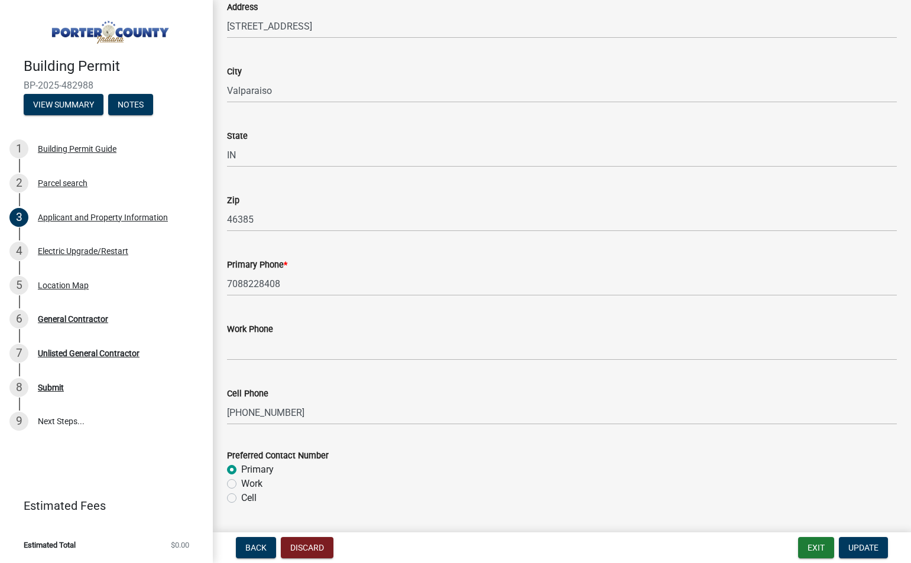
scroll to position [1323, 0]
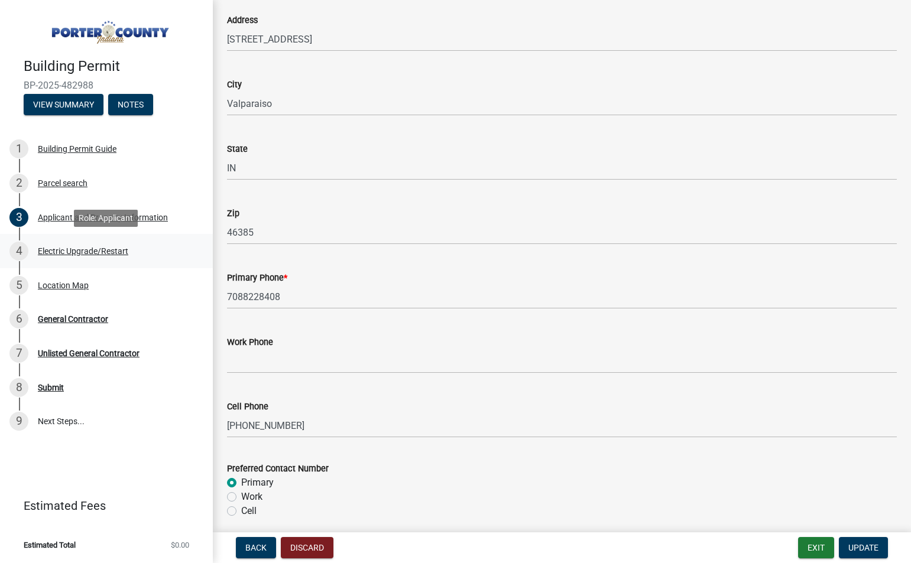
click at [75, 245] on div "4 Electric Upgrade/Restart" at bounding box center [101, 251] width 184 height 19
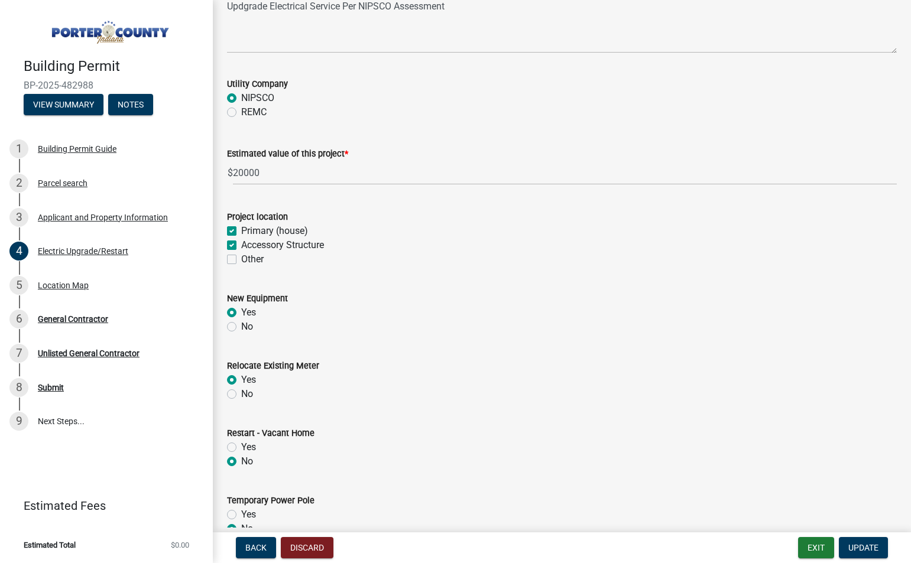
scroll to position [0, 0]
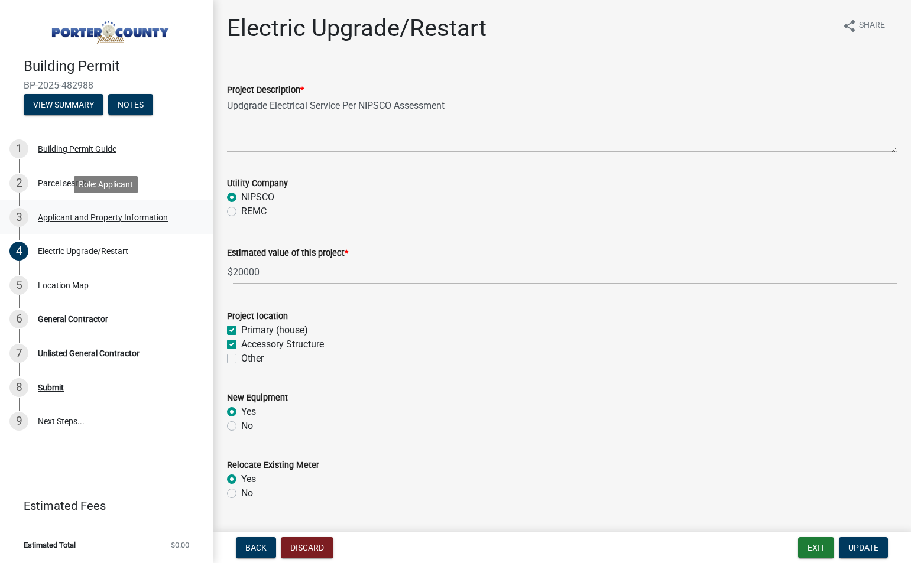
click at [60, 223] on div "3 Applicant and Property Information" at bounding box center [101, 217] width 184 height 19
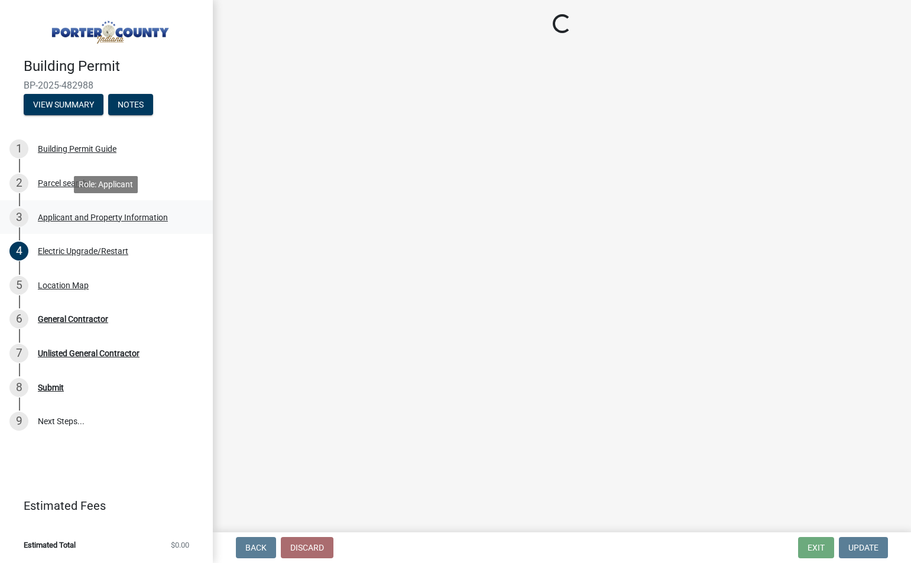
select select "eebc071e-620a-4db8-83e9-cb6b194c67e9"
select select "a20e43c1-3a85-4e6c-b7e5-7731678730b1"
select select "ea6751d4-6bf7-4a16-89ee-f7801ab82aa1"
select select "e2d1b1d7-ccc9-456b-9e96-e16306515997"
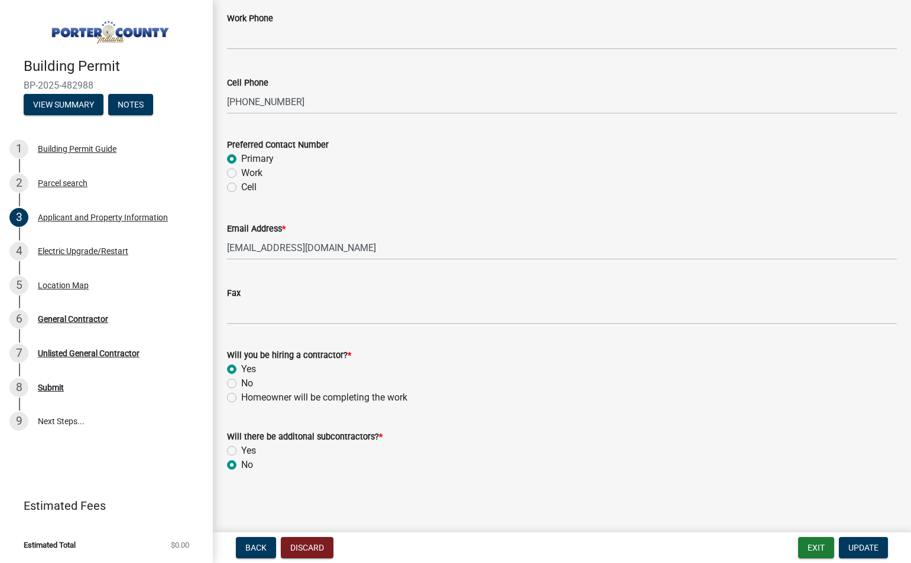
scroll to position [1648, 0]
click at [241, 382] on label "No" at bounding box center [247, 382] width 12 height 14
click at [241, 382] on input "No" at bounding box center [245, 379] width 8 height 8
radio input "true"
click at [862, 548] on span "Update" at bounding box center [863, 547] width 30 height 9
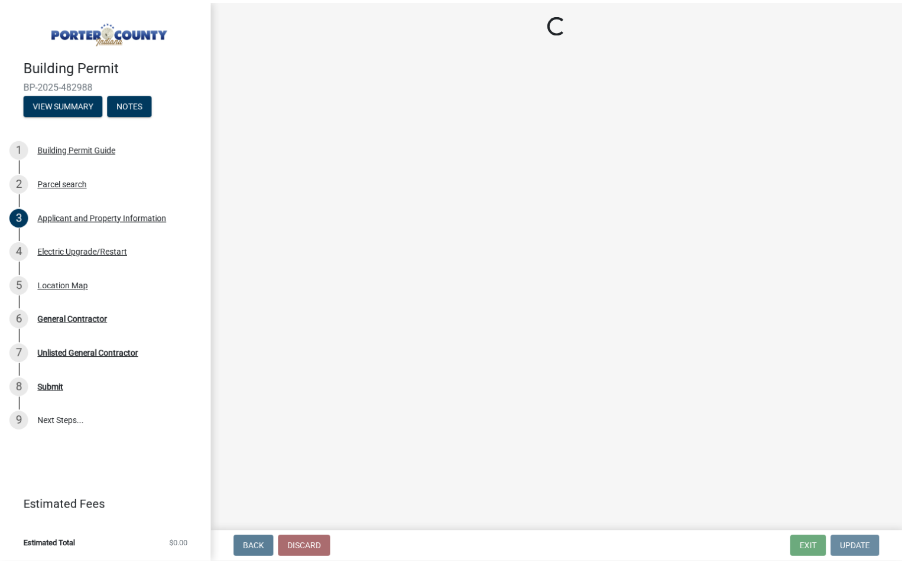
scroll to position [0, 0]
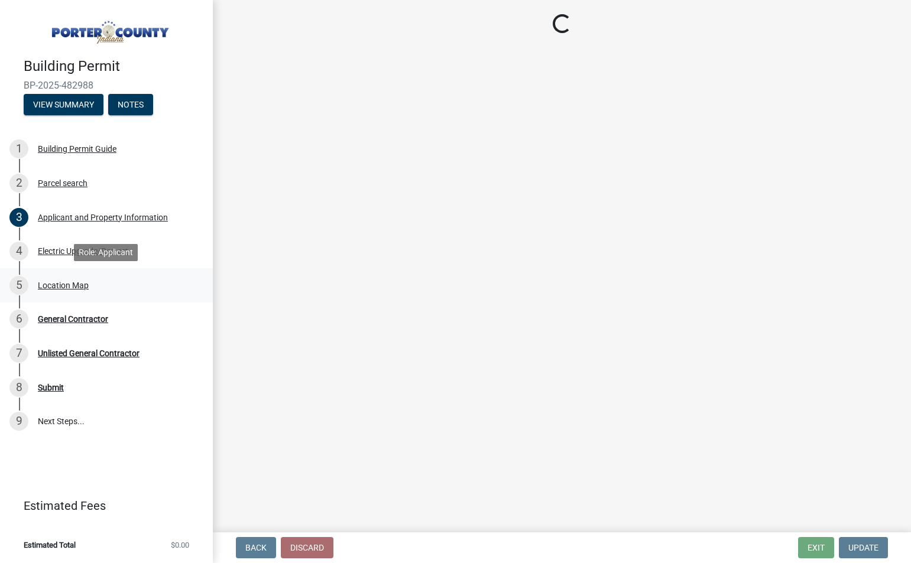
click at [51, 284] on div "Location Map" at bounding box center [63, 285] width 51 height 8
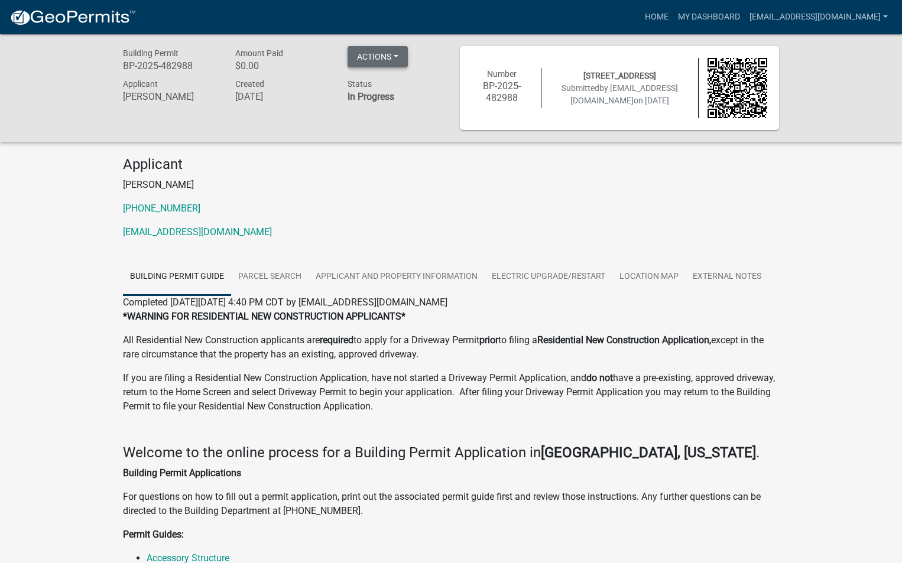
click at [399, 57] on button "Actions" at bounding box center [378, 56] width 60 height 21
click at [650, 271] on link "Location Map" at bounding box center [648, 277] width 73 height 38
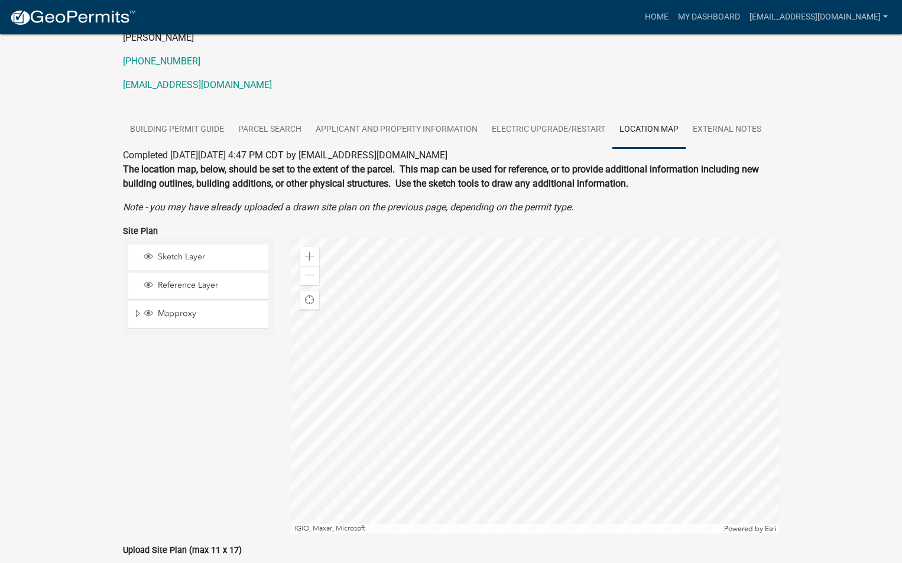
scroll to position [210, 0]
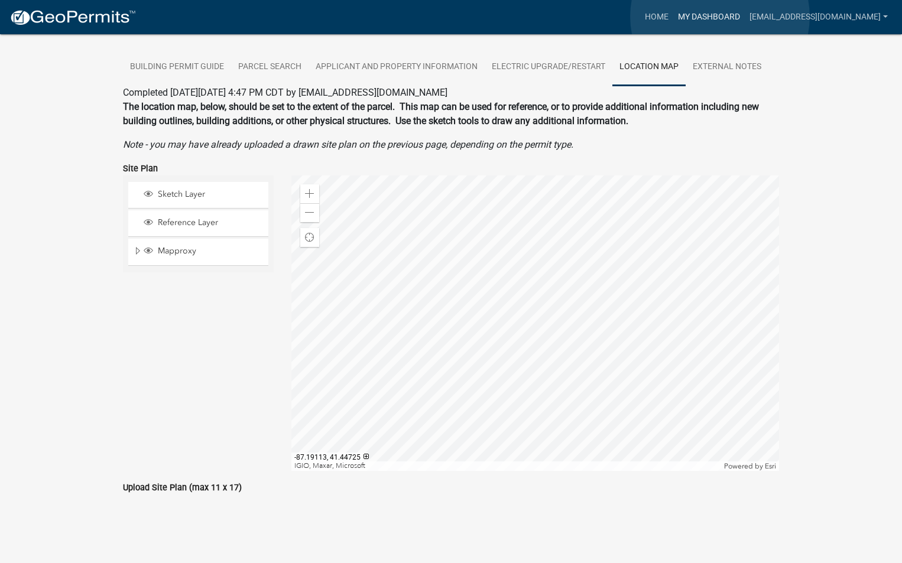
click at [720, 17] on link "My Dashboard" at bounding box center [709, 17] width 72 height 22
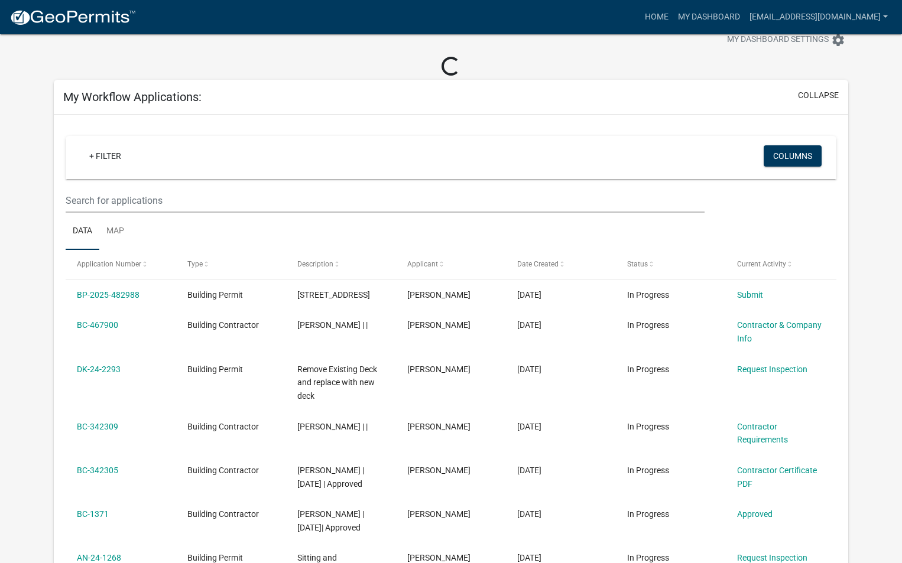
scroll to position [210, 0]
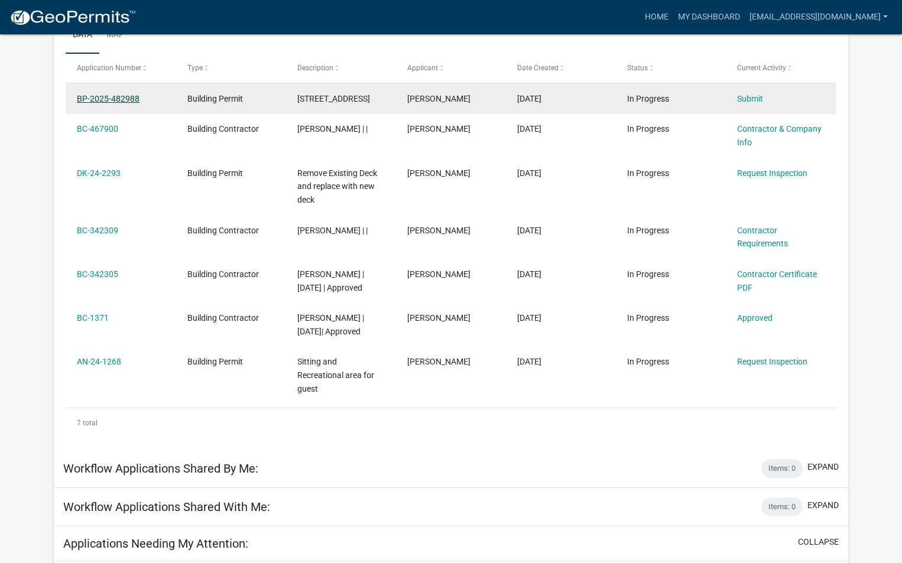
click at [115, 98] on link "BP-2025-482988" at bounding box center [108, 98] width 63 height 9
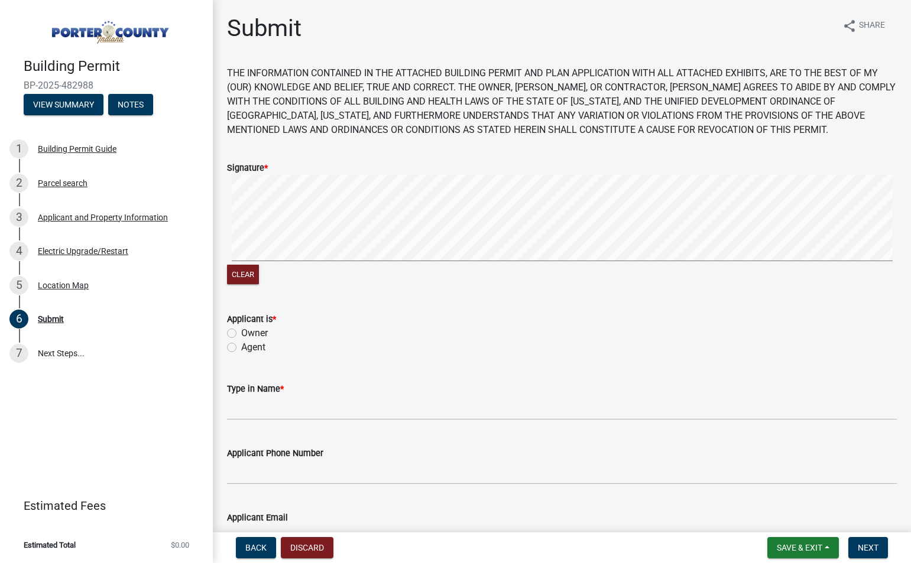
click at [241, 349] on label "Agent" at bounding box center [253, 347] width 24 height 14
click at [241, 348] on input "Agent" at bounding box center [245, 344] width 8 height 8
radio input "true"
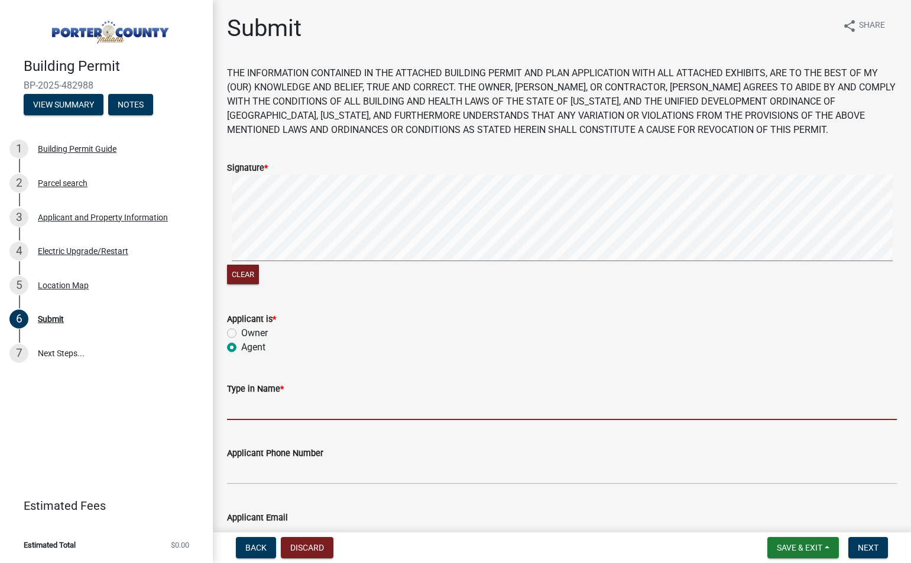
click at [261, 405] on input "Type in Name *" at bounding box center [562, 408] width 670 height 24
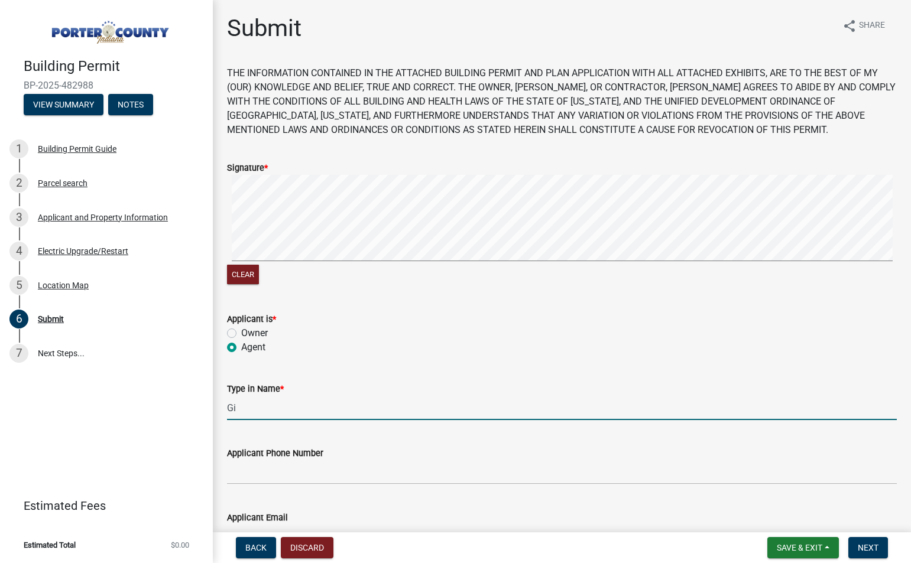
type input "G"
click at [267, 411] on input "[PERSON_NAME]" at bounding box center [562, 408] width 670 height 24
type input "[PERSON_NAME]"
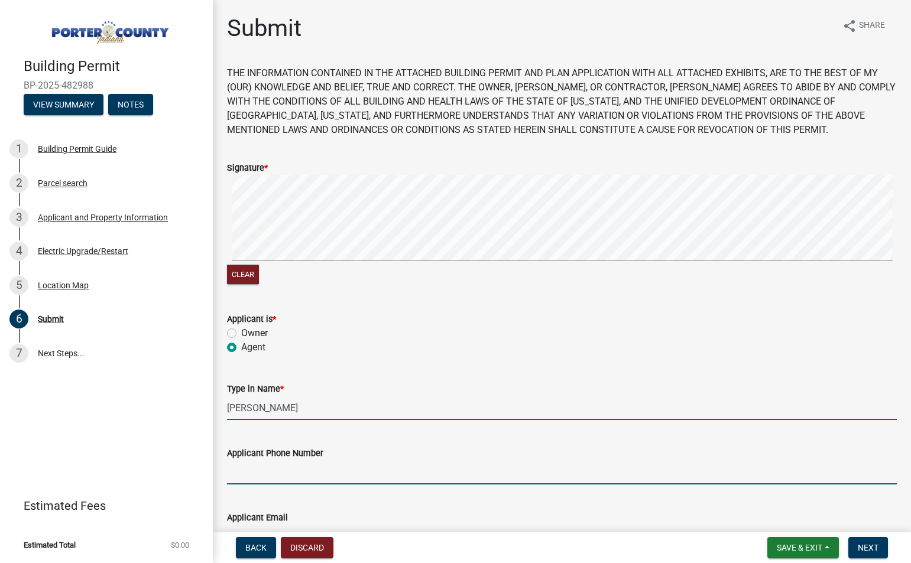
click at [290, 469] on input "Applicant Phone Number" at bounding box center [562, 472] width 670 height 24
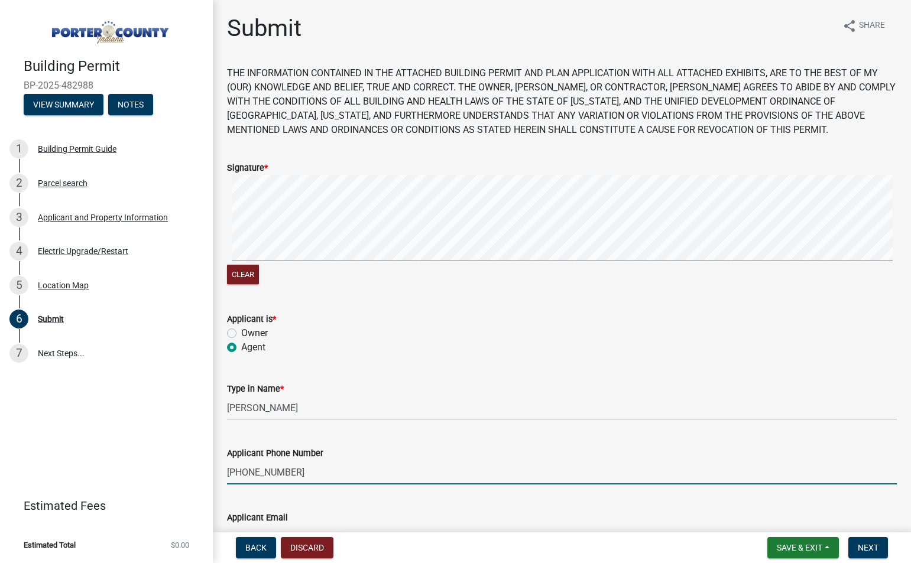
type input "[PHONE_NUMBER]"
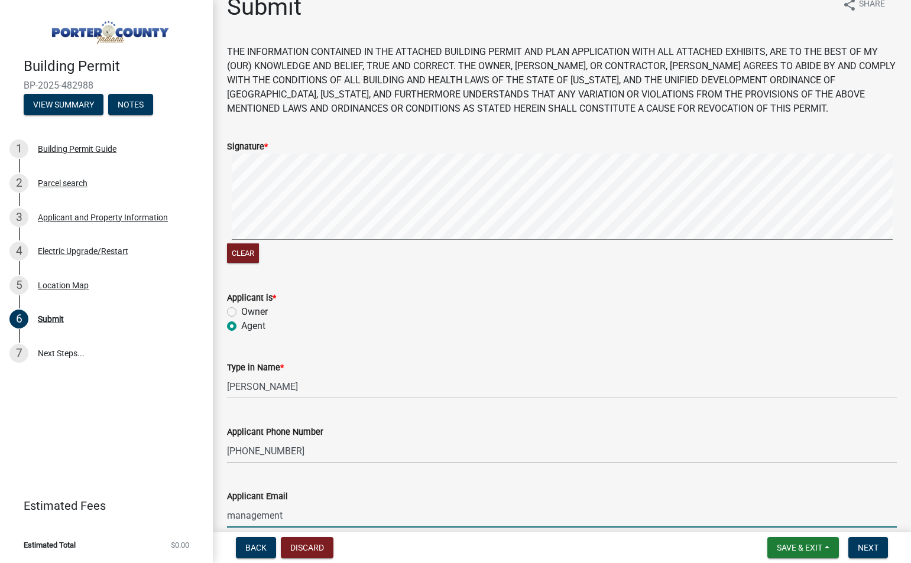
type input "[EMAIL_ADDRESS][DOMAIN_NAME]"
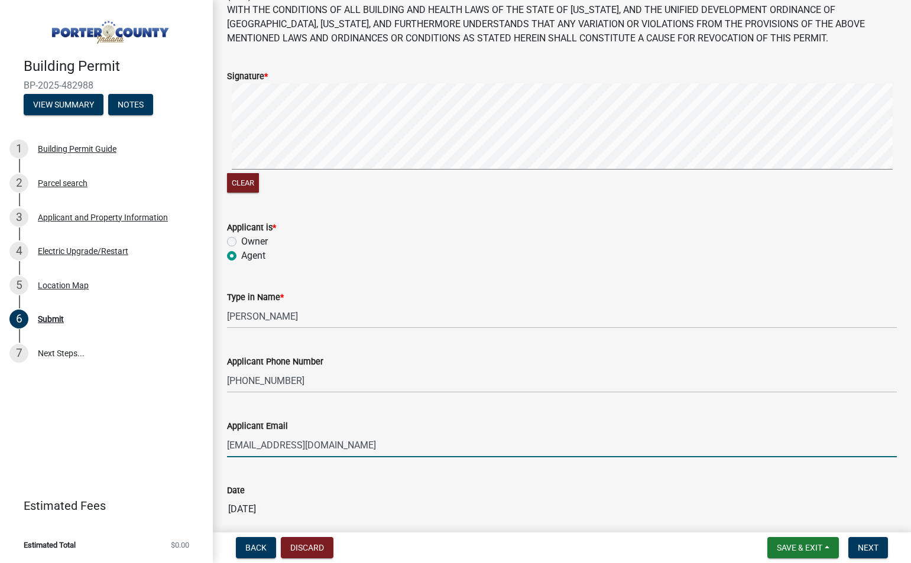
scroll to position [92, 0]
click at [249, 176] on button "Clear" at bounding box center [243, 183] width 32 height 20
click at [329, 142] on div "Clear" at bounding box center [562, 139] width 670 height 112
click at [872, 548] on span "Next" at bounding box center [868, 547] width 21 height 9
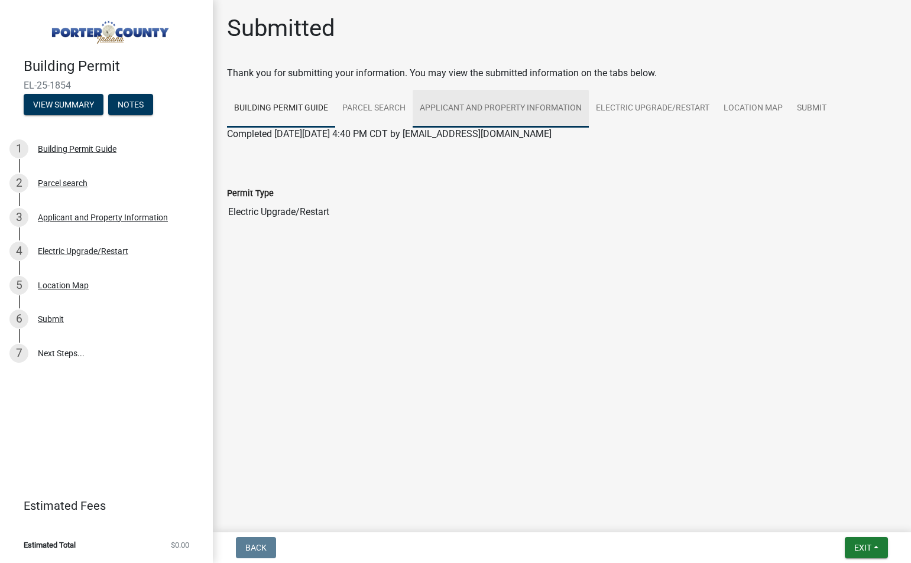
click at [579, 120] on link "Applicant and Property Information" at bounding box center [501, 109] width 176 height 38
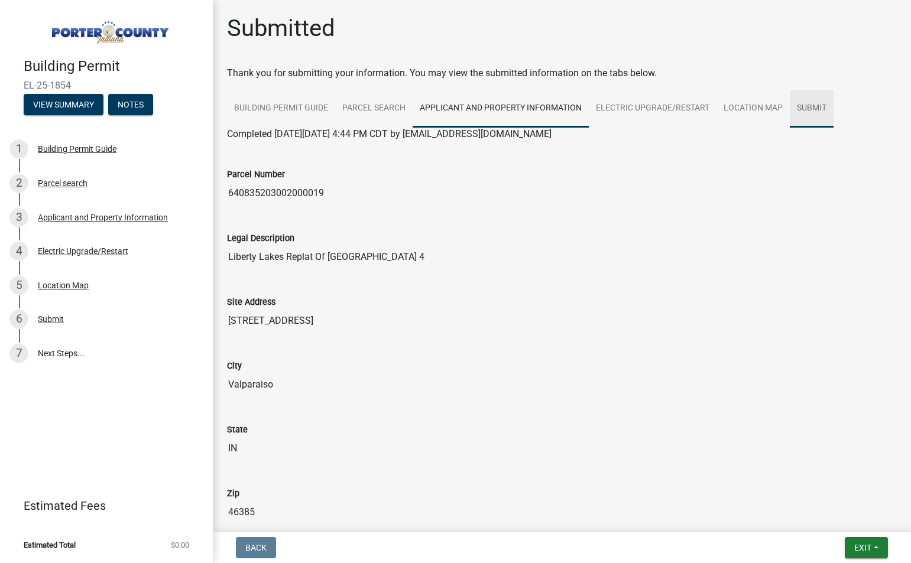
click at [813, 110] on link "Submit" at bounding box center [812, 109] width 44 height 38
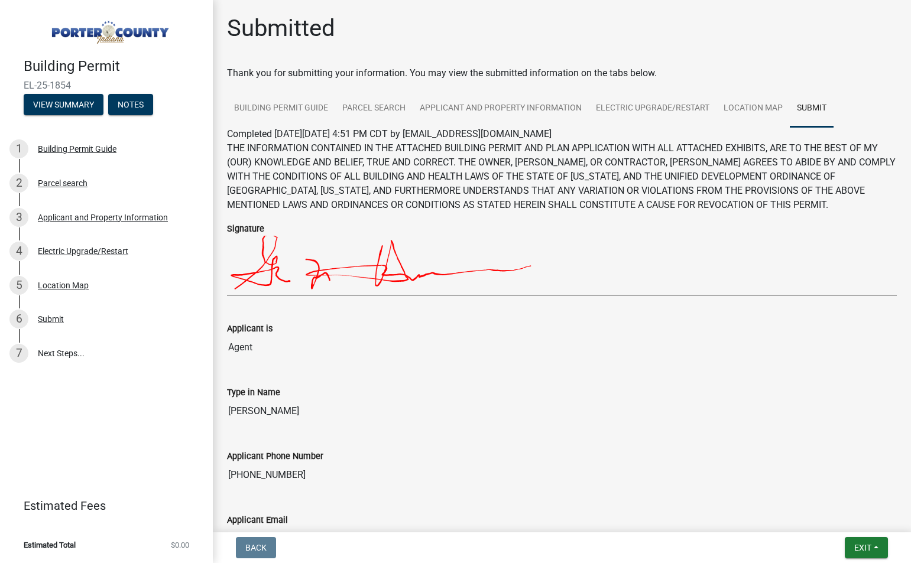
drag, startPoint x: 73, startPoint y: 86, endPoint x: 20, endPoint y: 85, distance: 53.2
click at [20, 85] on div "Building Permit EL-25-1854 View Summary Notes" at bounding box center [106, 83] width 194 height 70
copy span "EL-25-1854"
